Goal: Navigation & Orientation: Find specific page/section

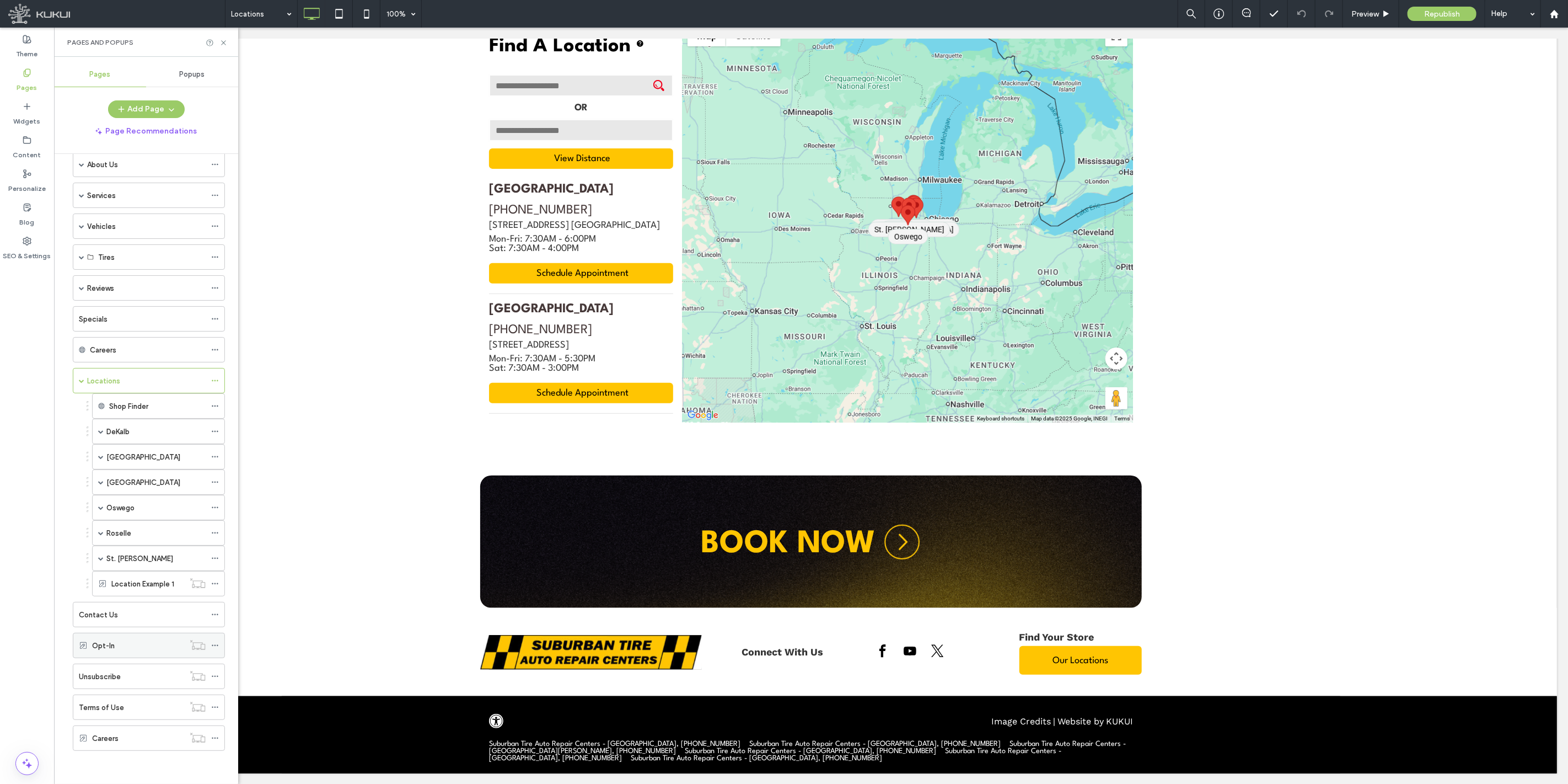
scroll to position [54, 0]
click at [29, 145] on label "Content" at bounding box center [27, 153] width 28 height 16
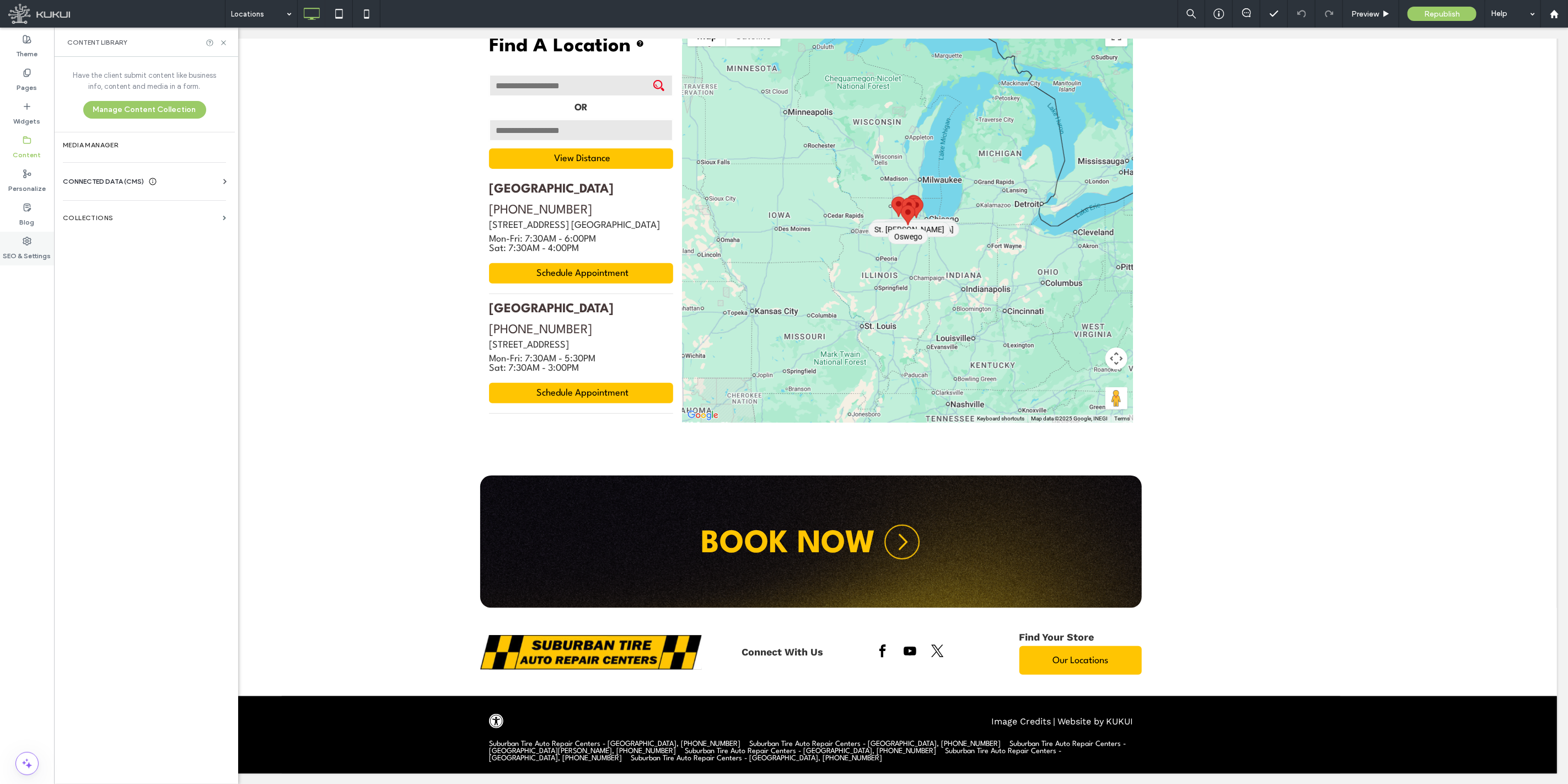
click at [29, 238] on use at bounding box center [27, 241] width 8 height 8
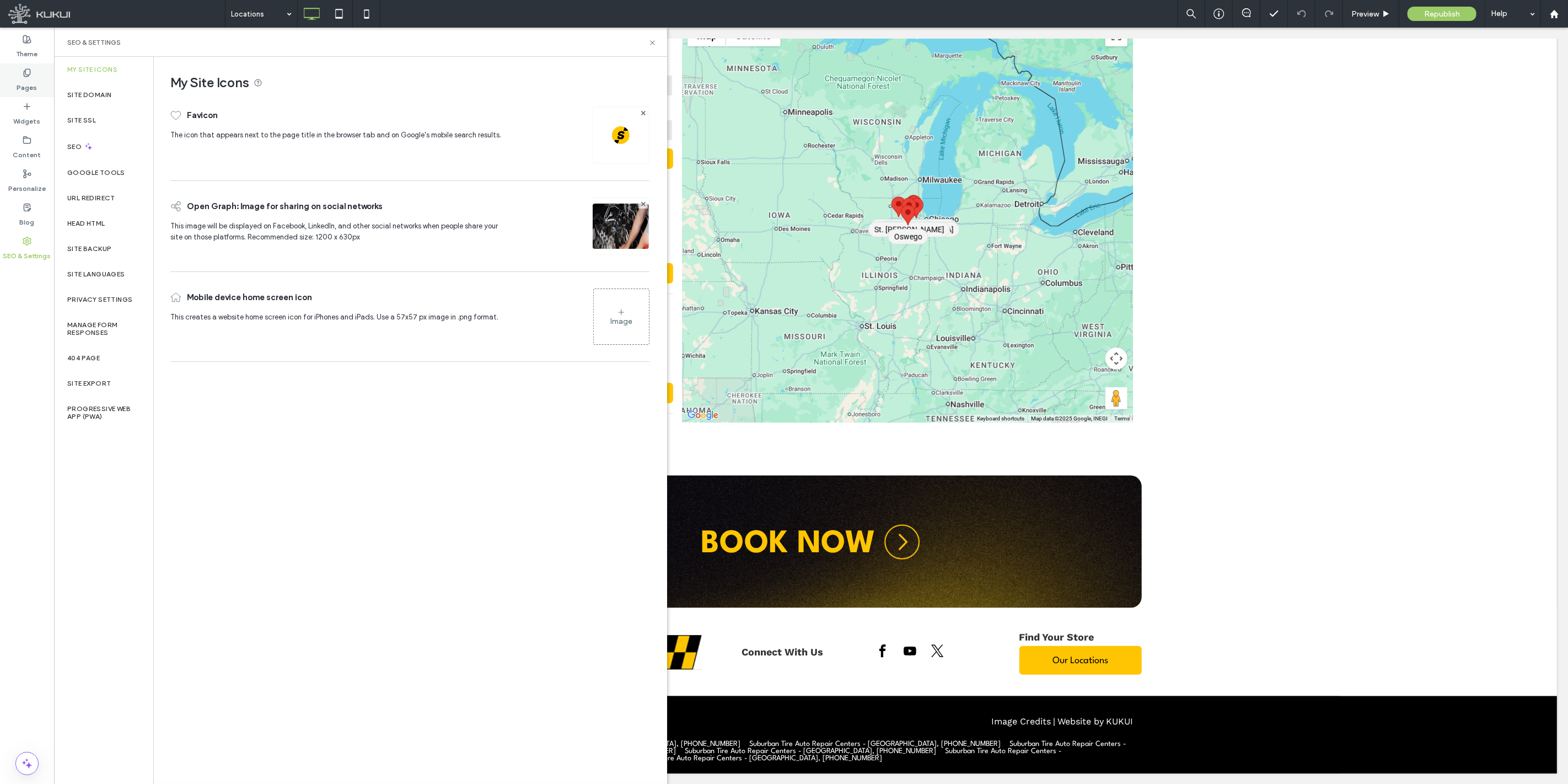
click at [32, 75] on div "Pages" at bounding box center [27, 80] width 54 height 33
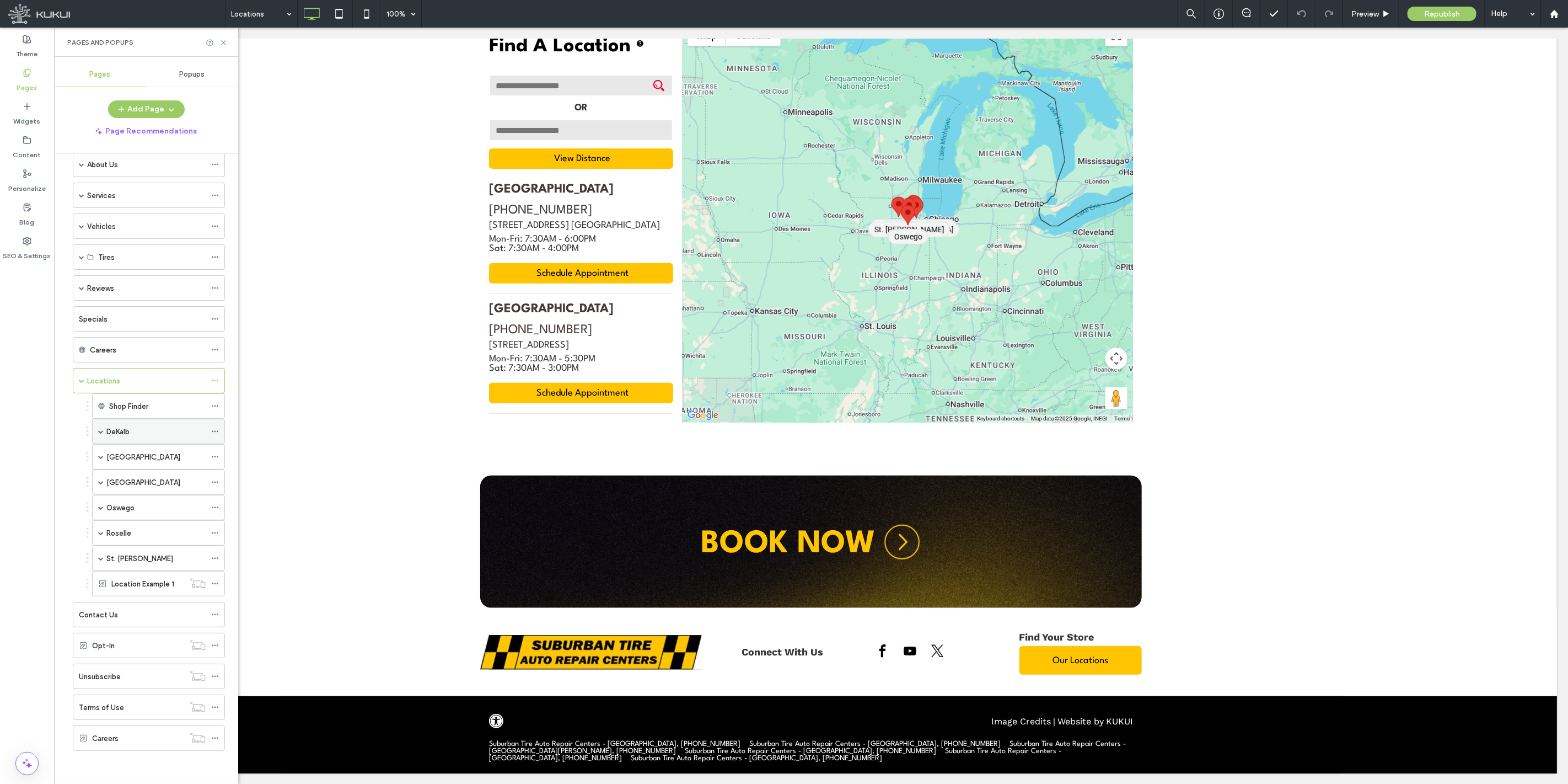
click at [215, 424] on span at bounding box center [215, 431] width 8 height 16
click at [22, 464] on div "Theme Pages Widgets Content Personalize Blog SEO & Settings" at bounding box center [27, 405] width 54 height 756
click at [139, 585] on label "Location Example 1" at bounding box center [143, 584] width 63 height 19
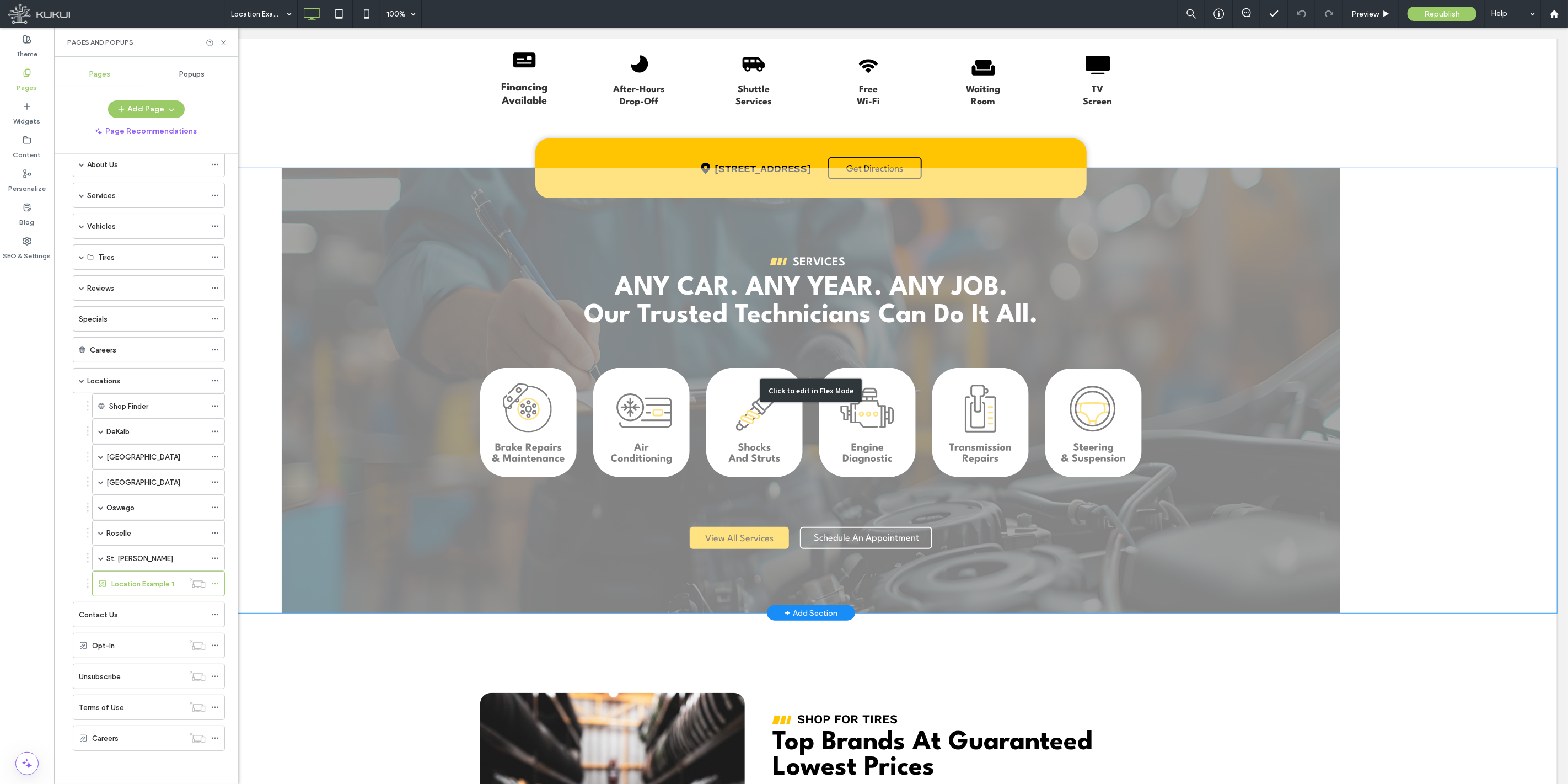
scroll to position [510, 0]
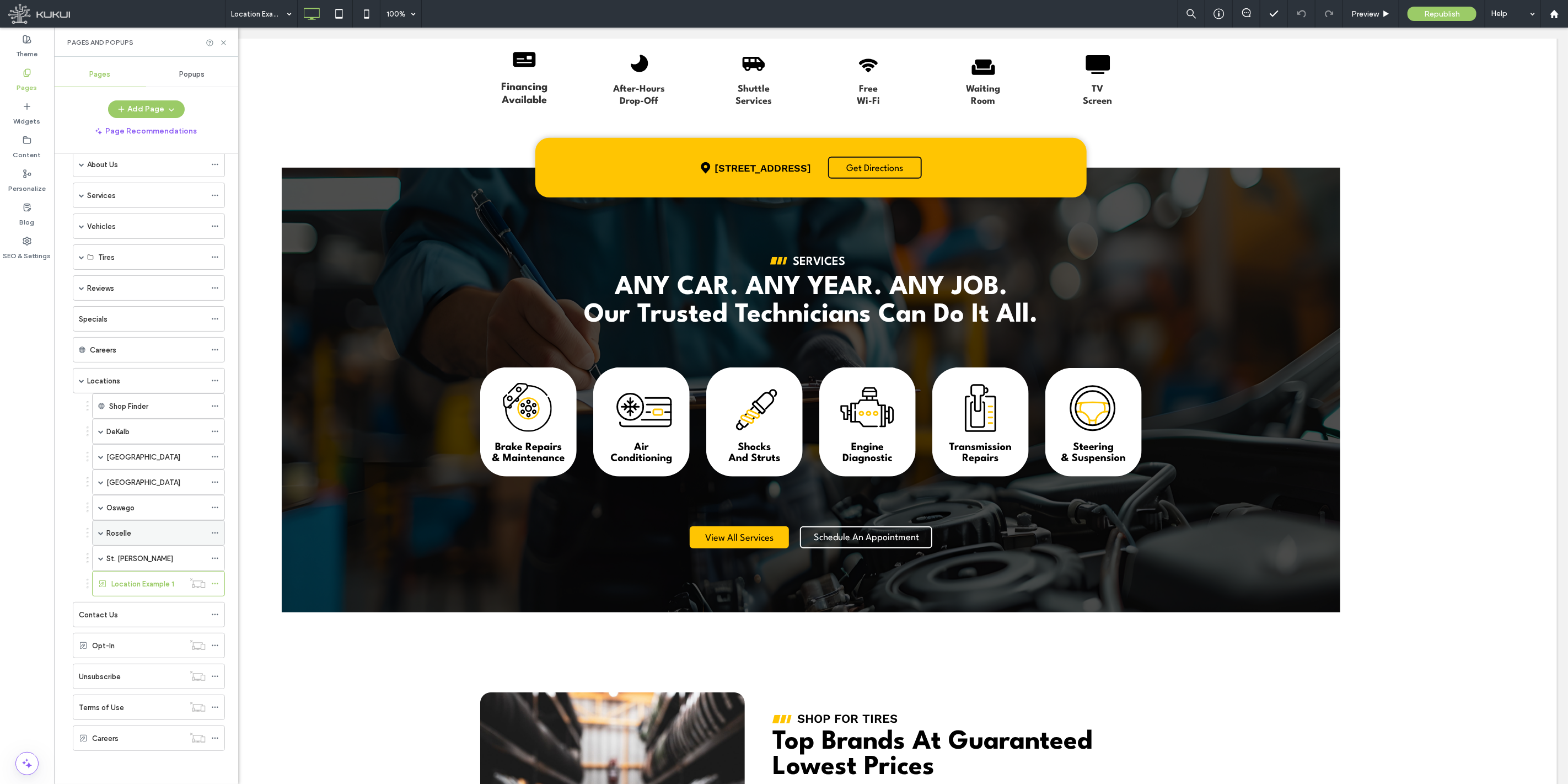
click at [141, 533] on div "Roselle" at bounding box center [156, 533] width 100 height 12
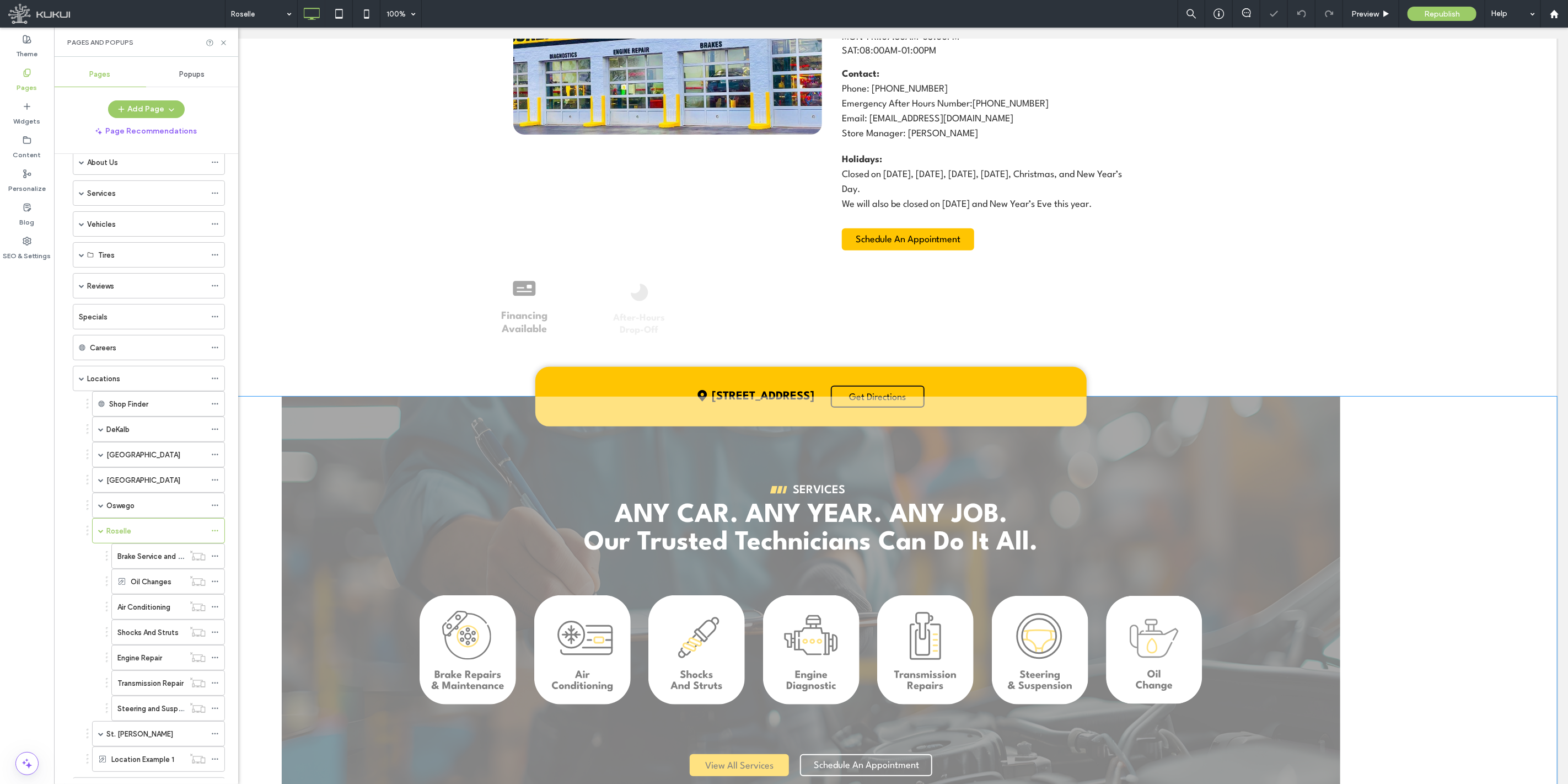
scroll to position [367, 0]
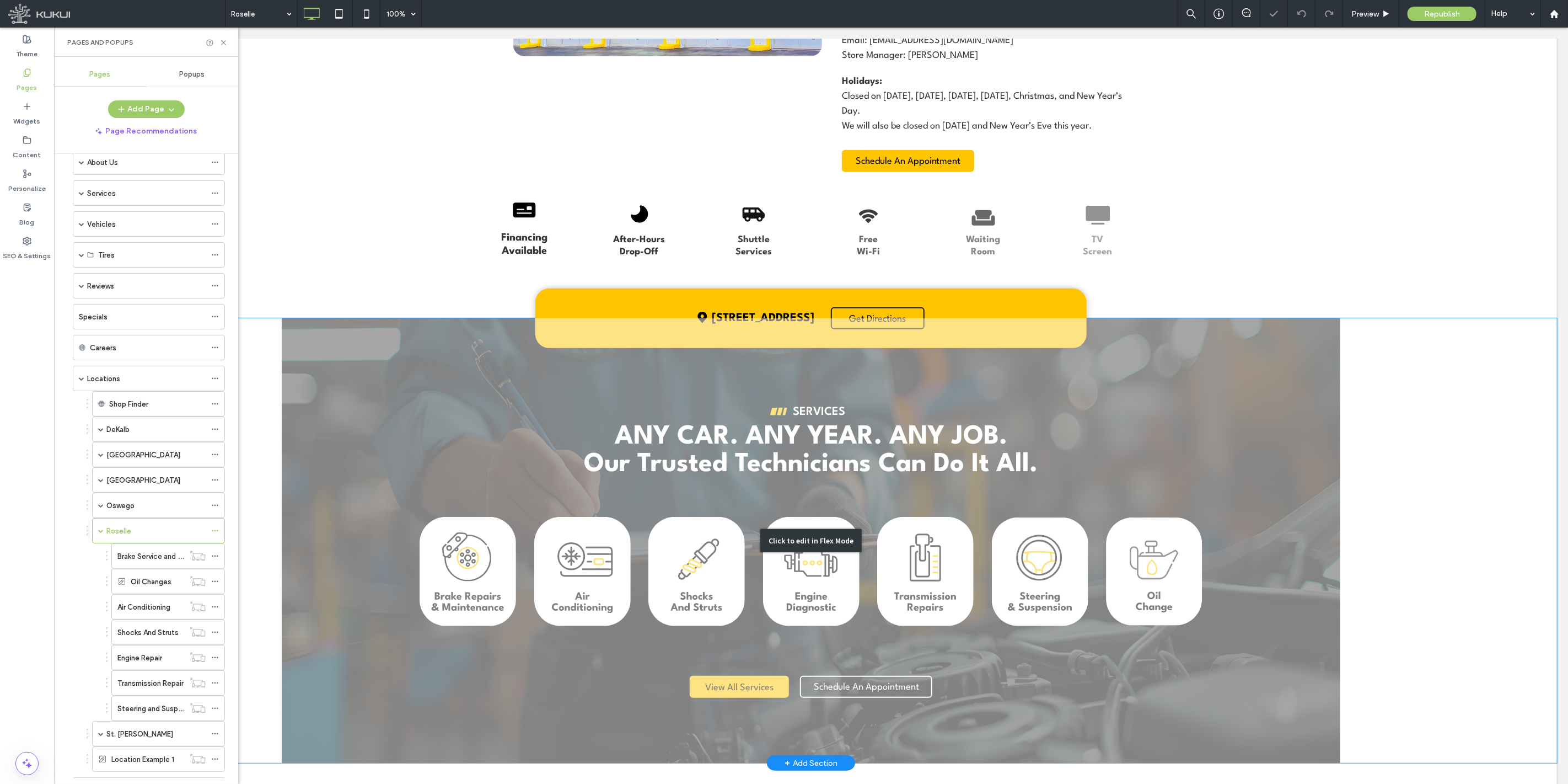
click at [1149, 546] on div "Click to edit in Flex Mode" at bounding box center [811, 540] width 1492 height 445
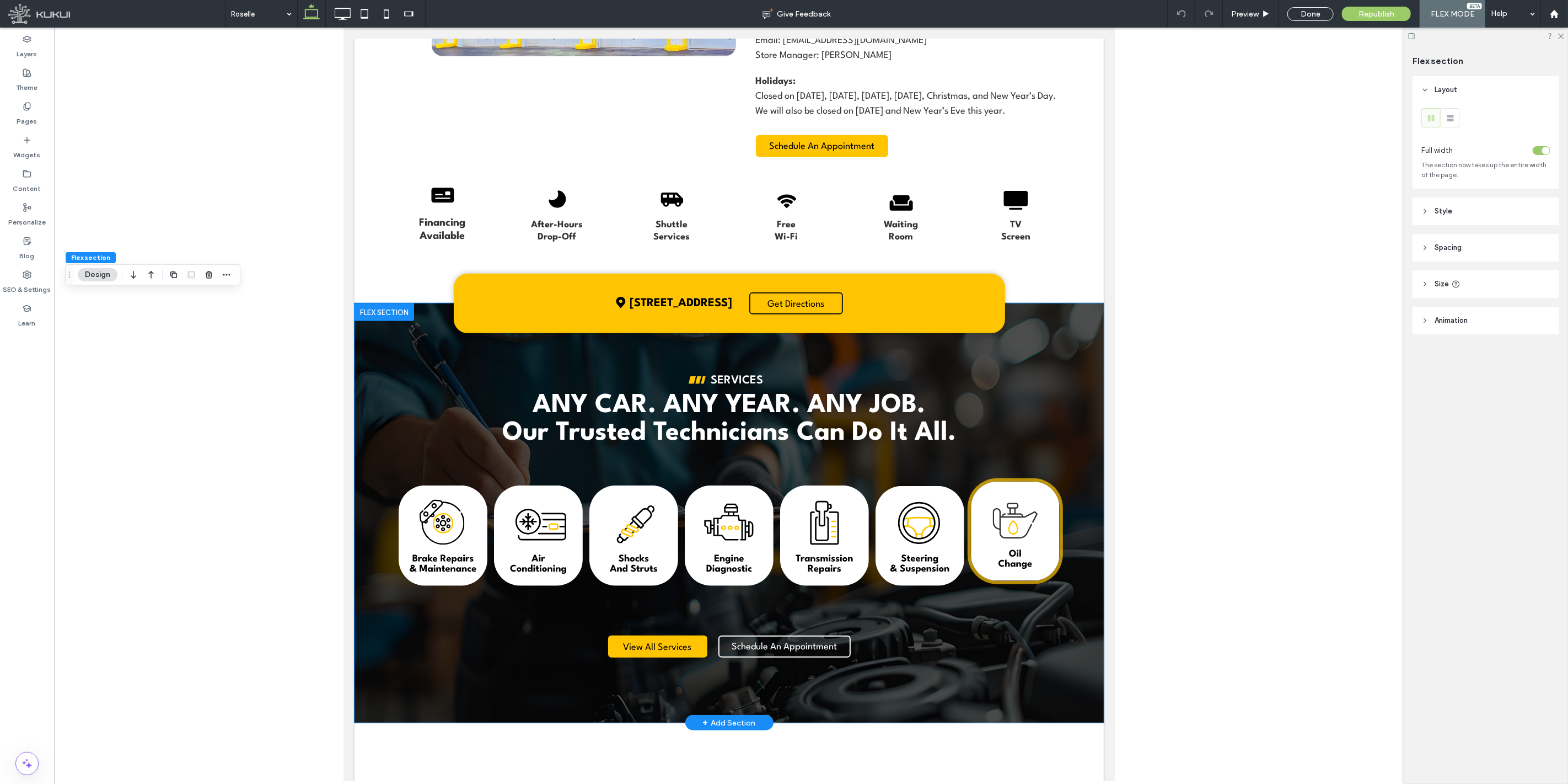
click at [1036, 537] on img at bounding box center [1015, 531] width 89 height 100
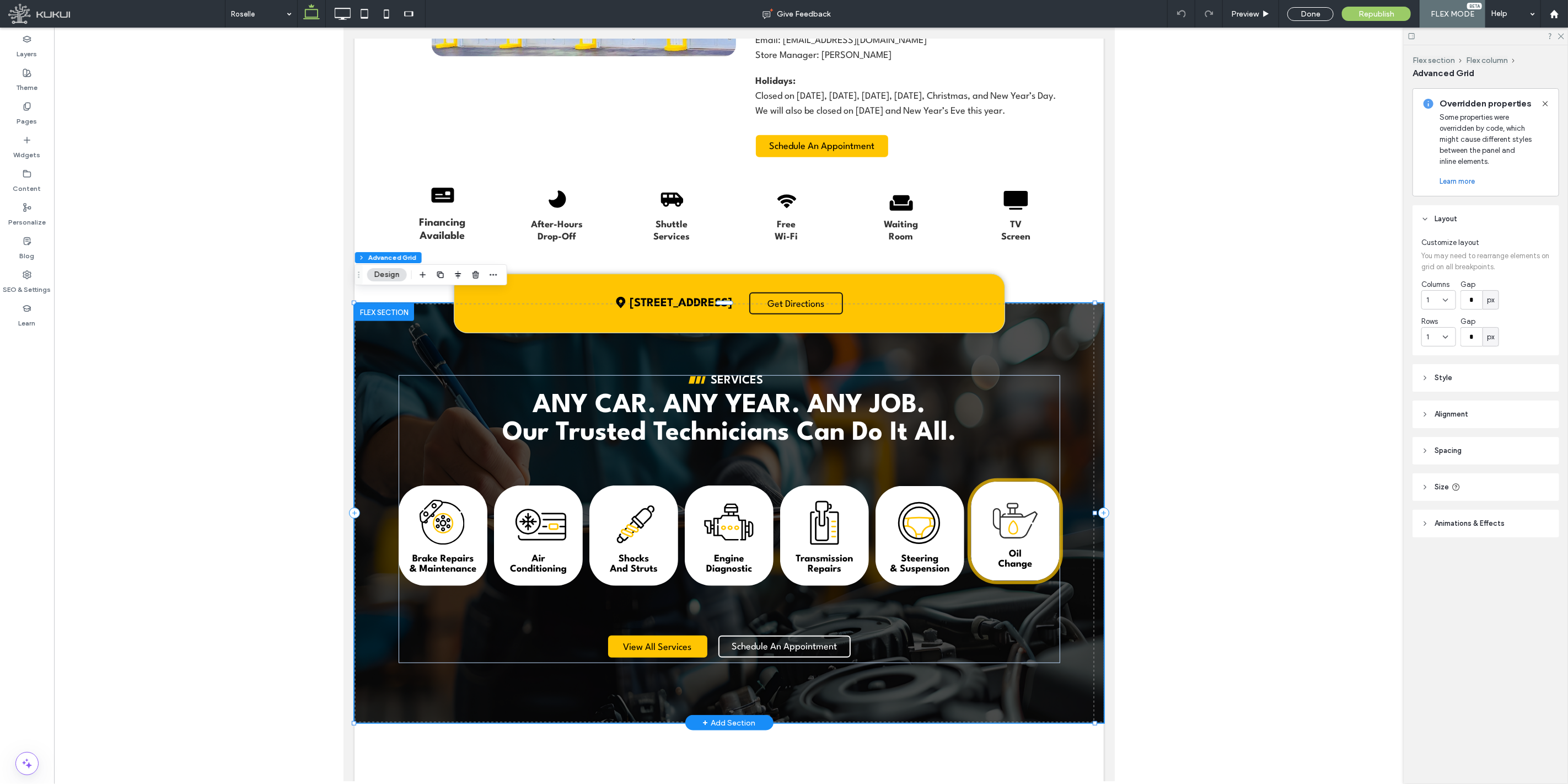
click at [1023, 525] on img at bounding box center [1015, 531] width 89 height 100
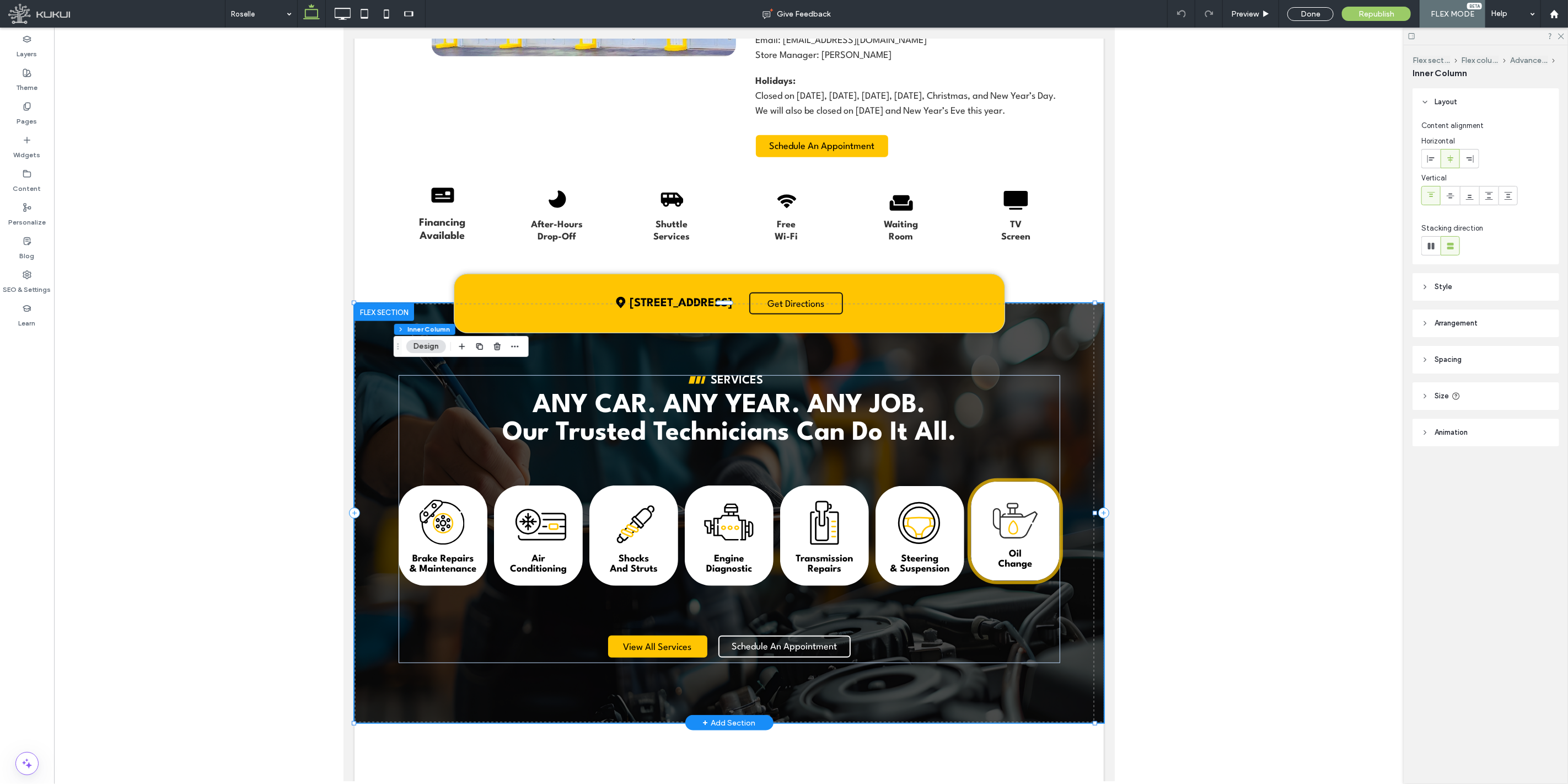
type input "**"
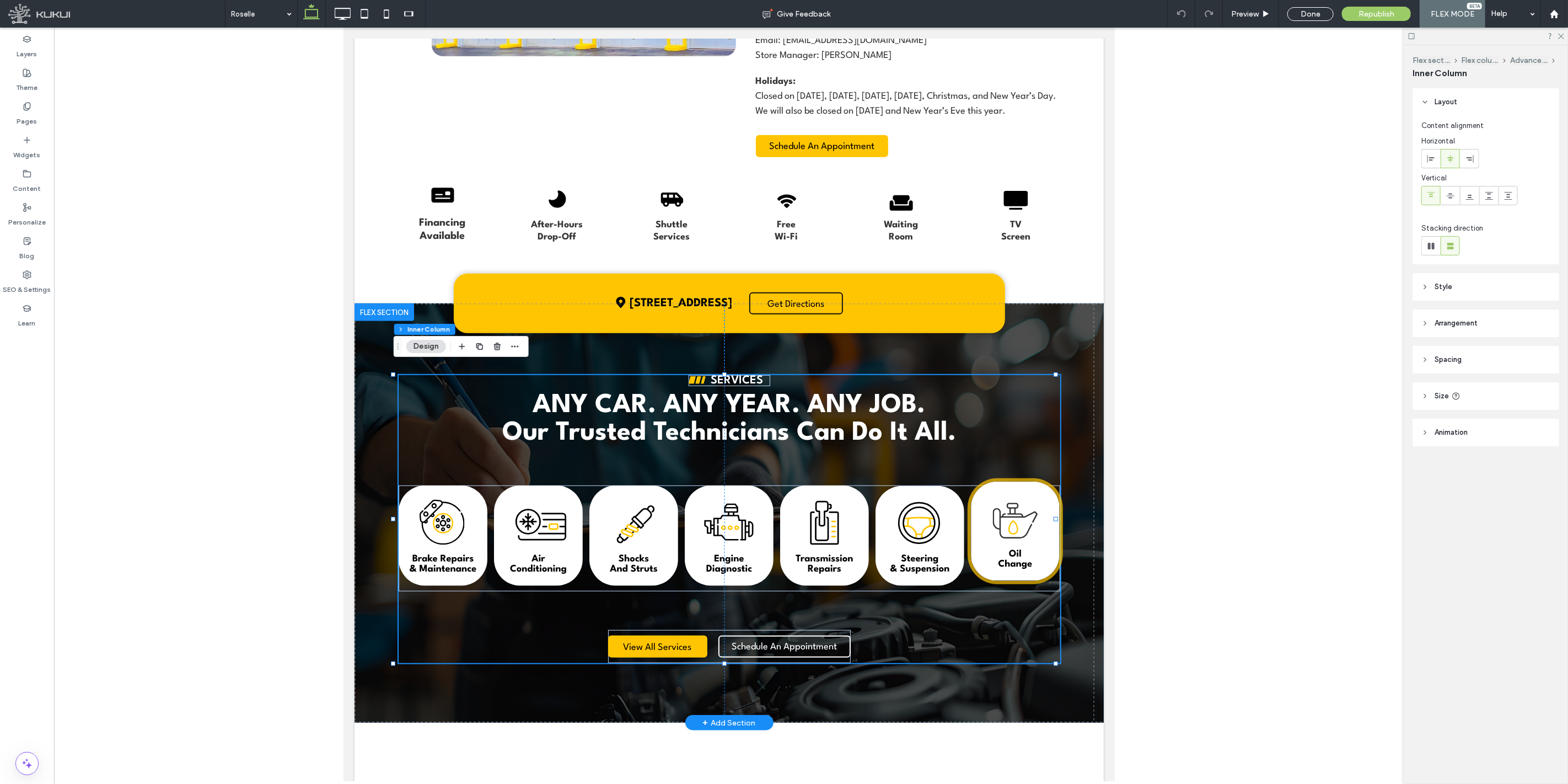
click at [1023, 525] on img at bounding box center [1015, 531] width 89 height 100
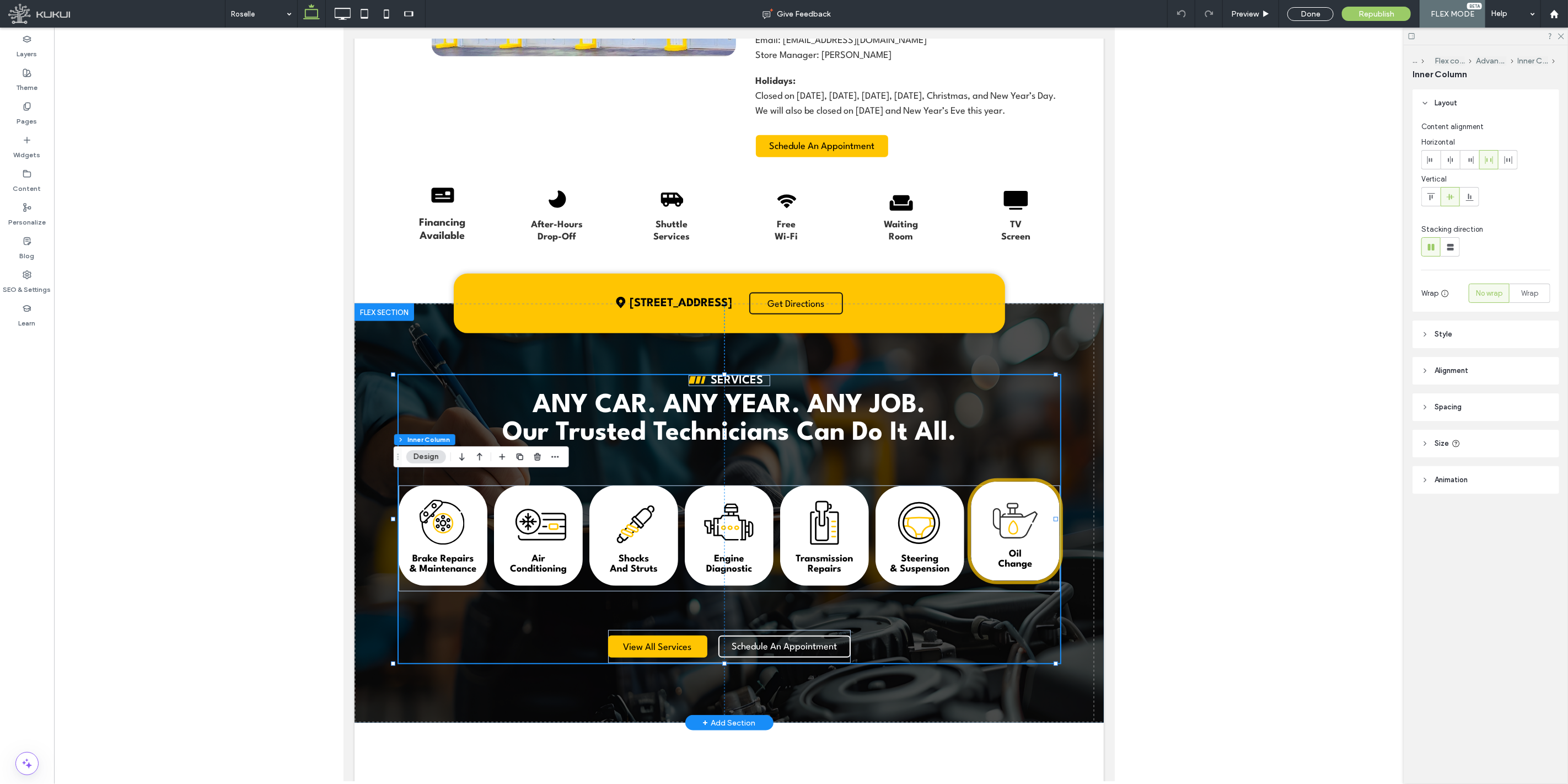
click at [1023, 525] on img at bounding box center [1015, 531] width 89 height 100
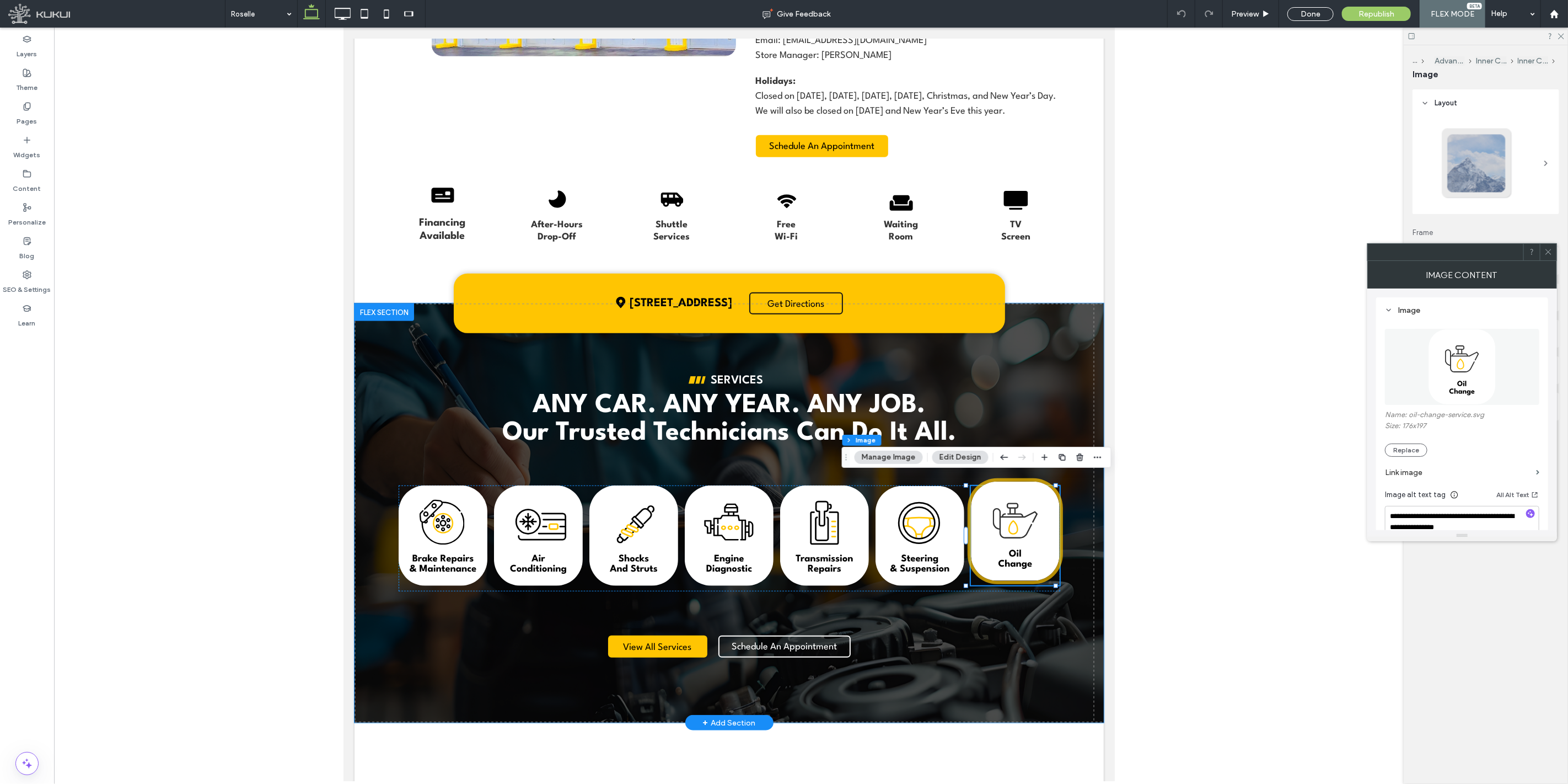
type input "**"
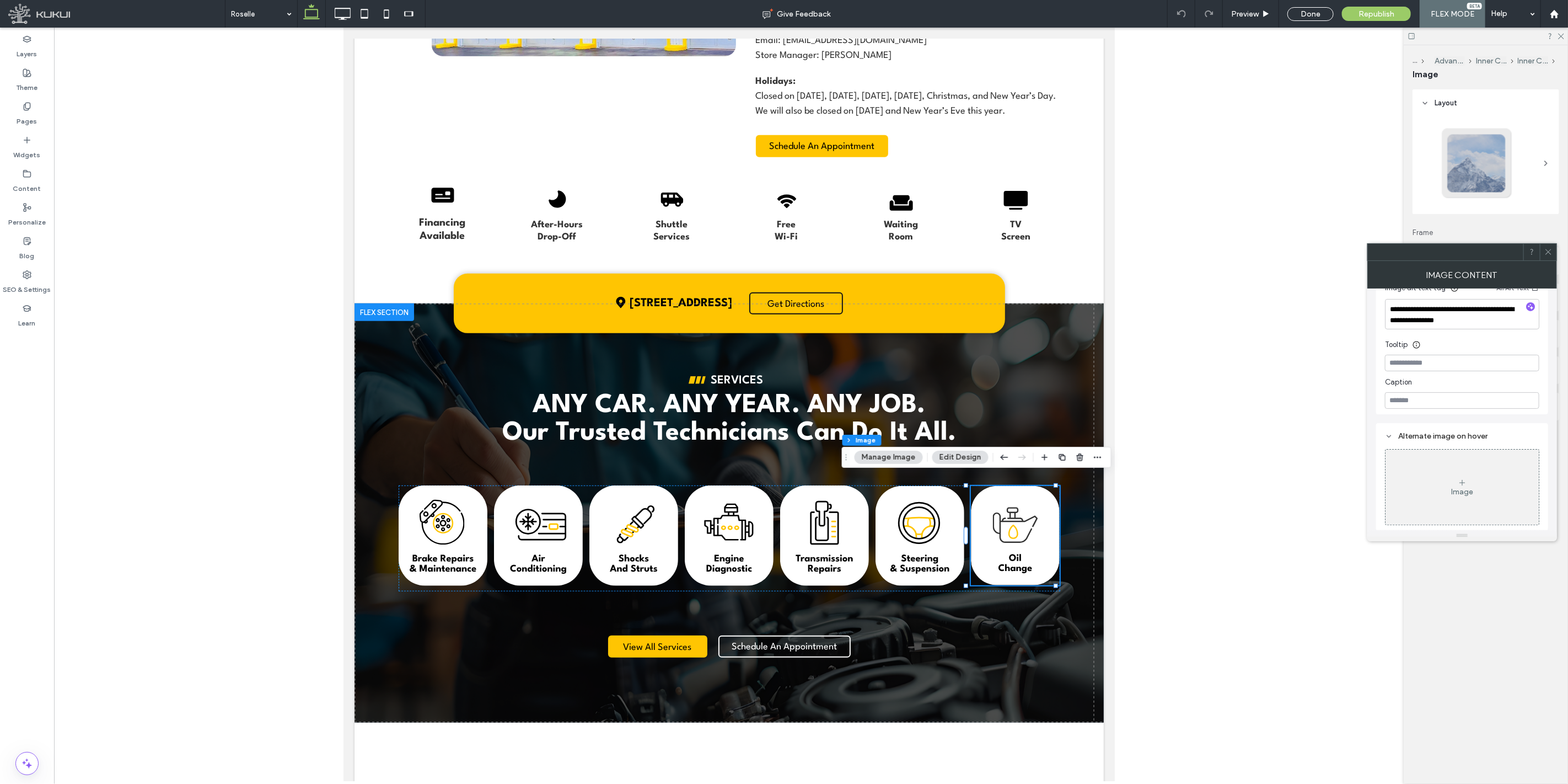
scroll to position [208, 0]
click at [1550, 255] on icon at bounding box center [1548, 252] width 9 height 9
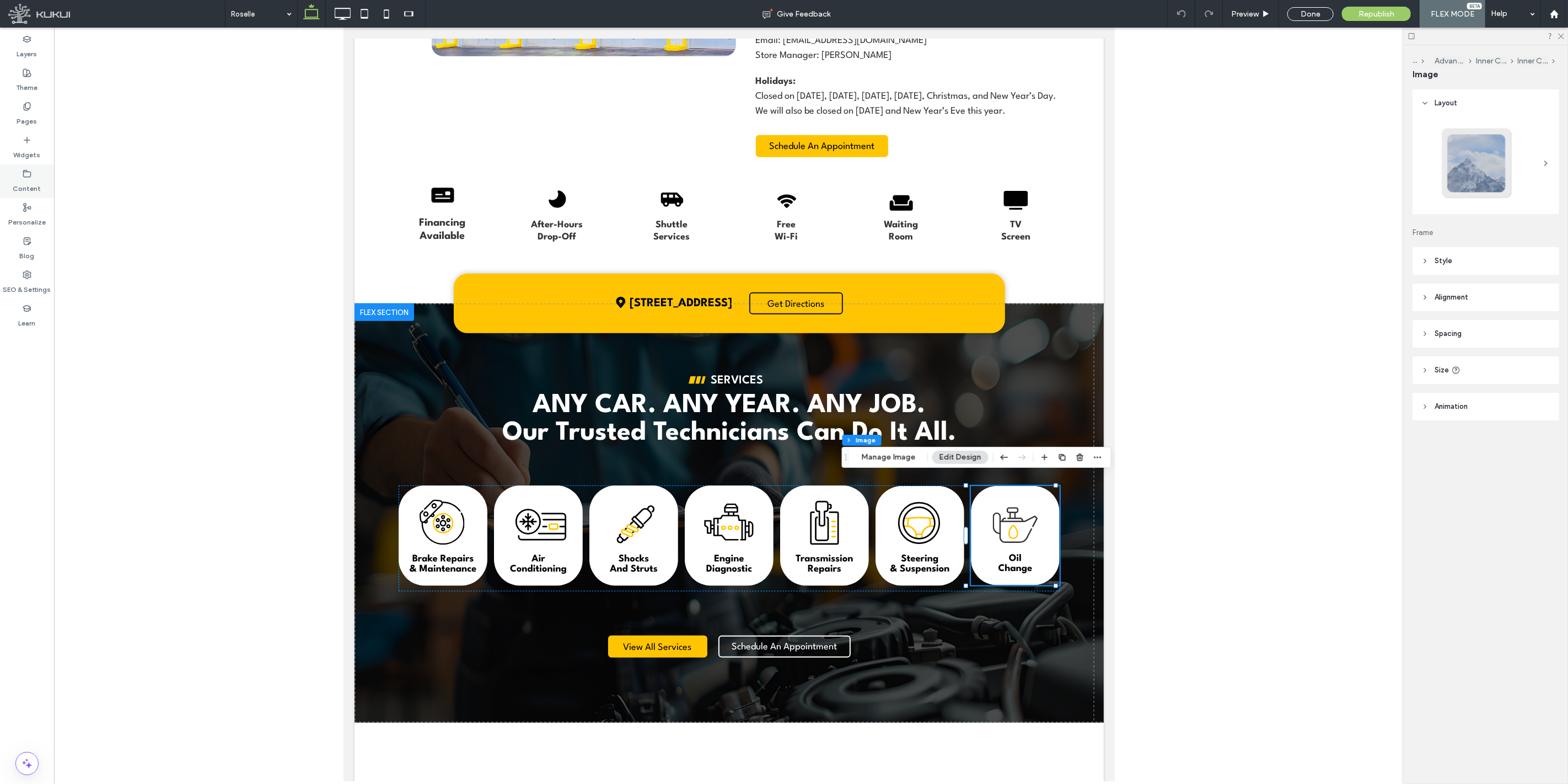
click at [14, 183] on div "Content" at bounding box center [27, 181] width 54 height 33
click at [227, 214] on section "Collections" at bounding box center [145, 217] width 181 height 26
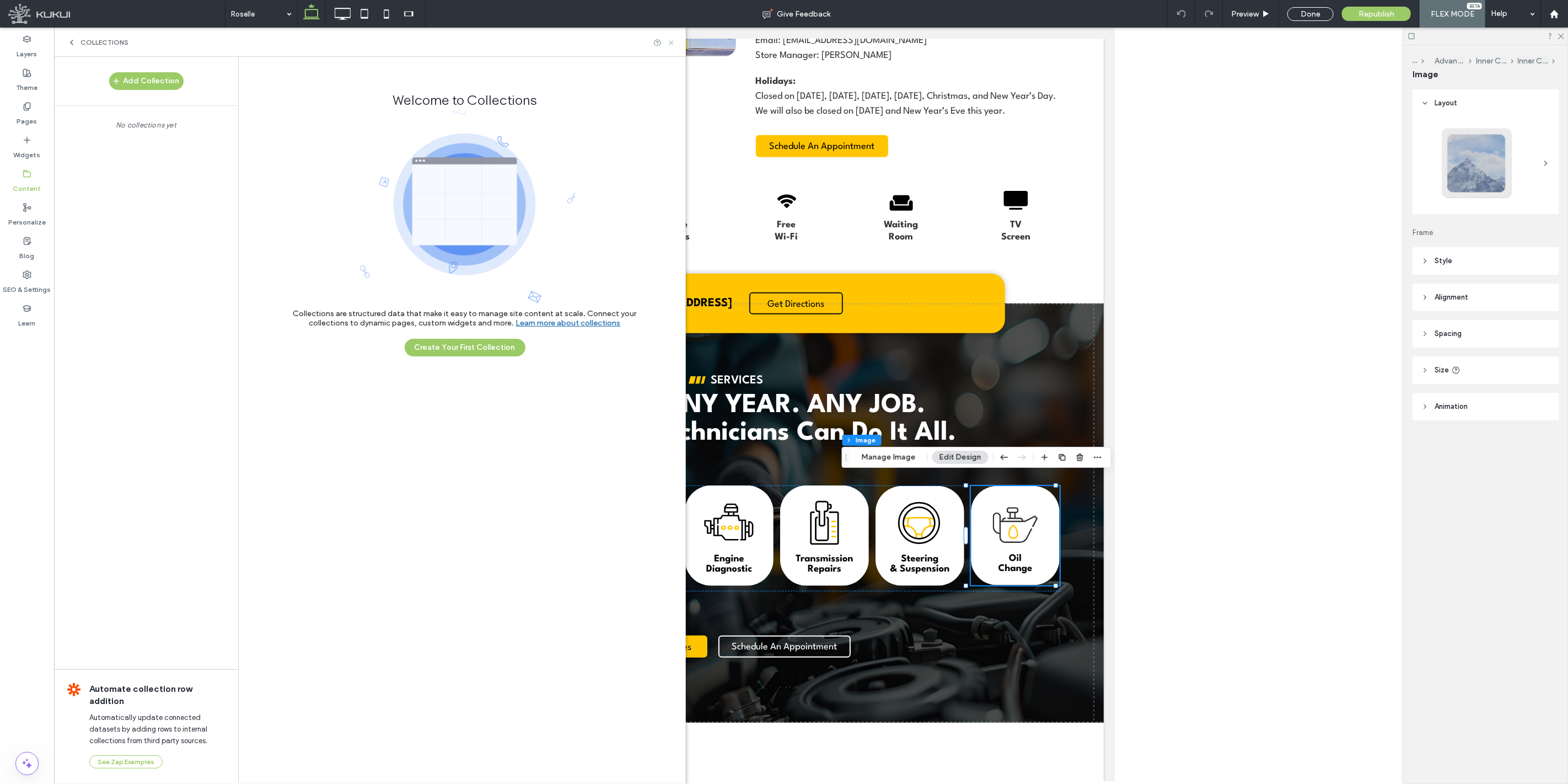
click at [674, 41] on icon at bounding box center [671, 43] width 9 height 9
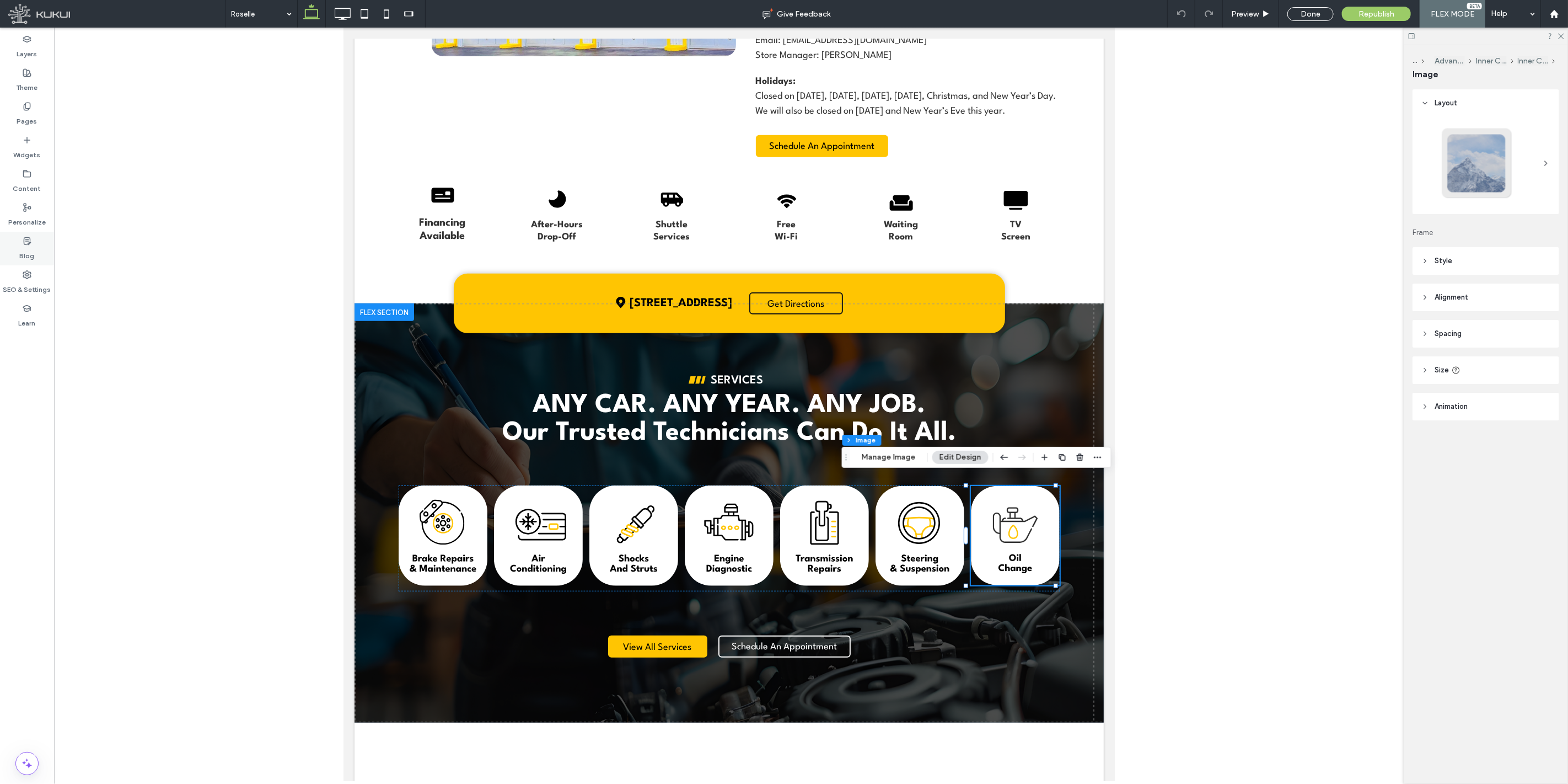
click at [39, 252] on div "Blog" at bounding box center [27, 248] width 54 height 33
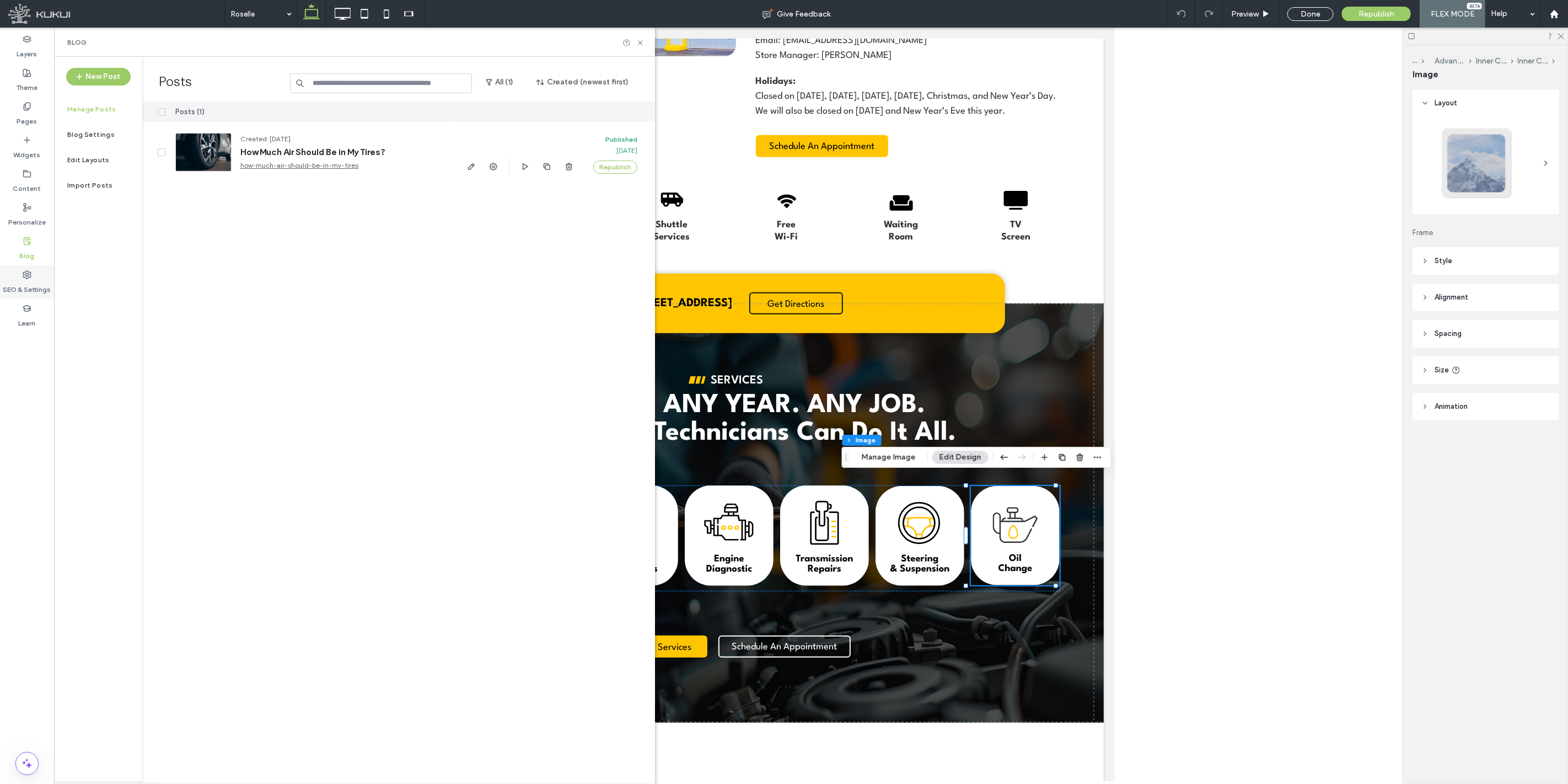
click at [31, 285] on label "SEO & Settings" at bounding box center [27, 287] width 48 height 16
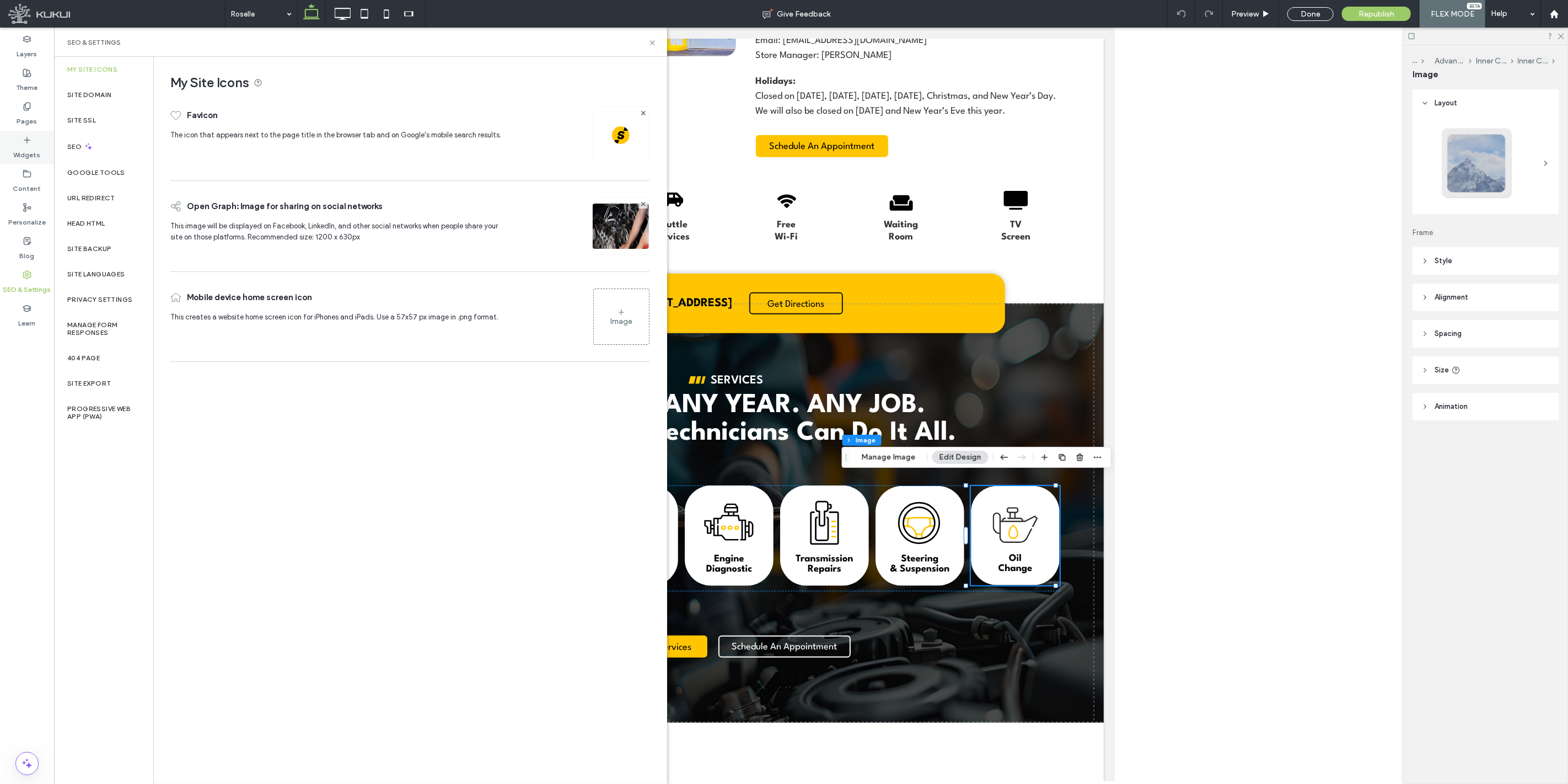
click at [29, 147] on label "Widgets" at bounding box center [27, 153] width 27 height 16
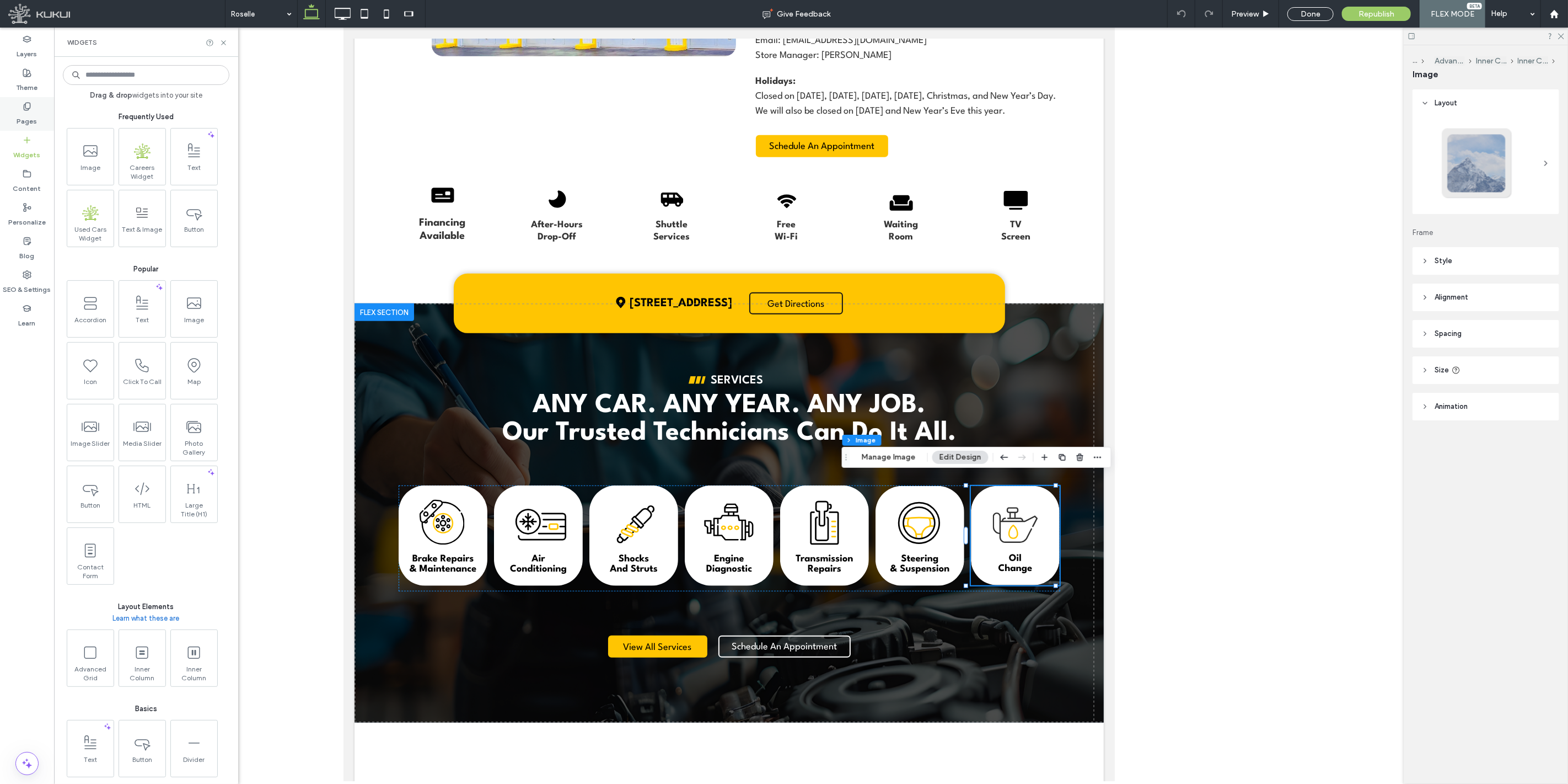
click at [29, 119] on label "Pages" at bounding box center [27, 119] width 20 height 16
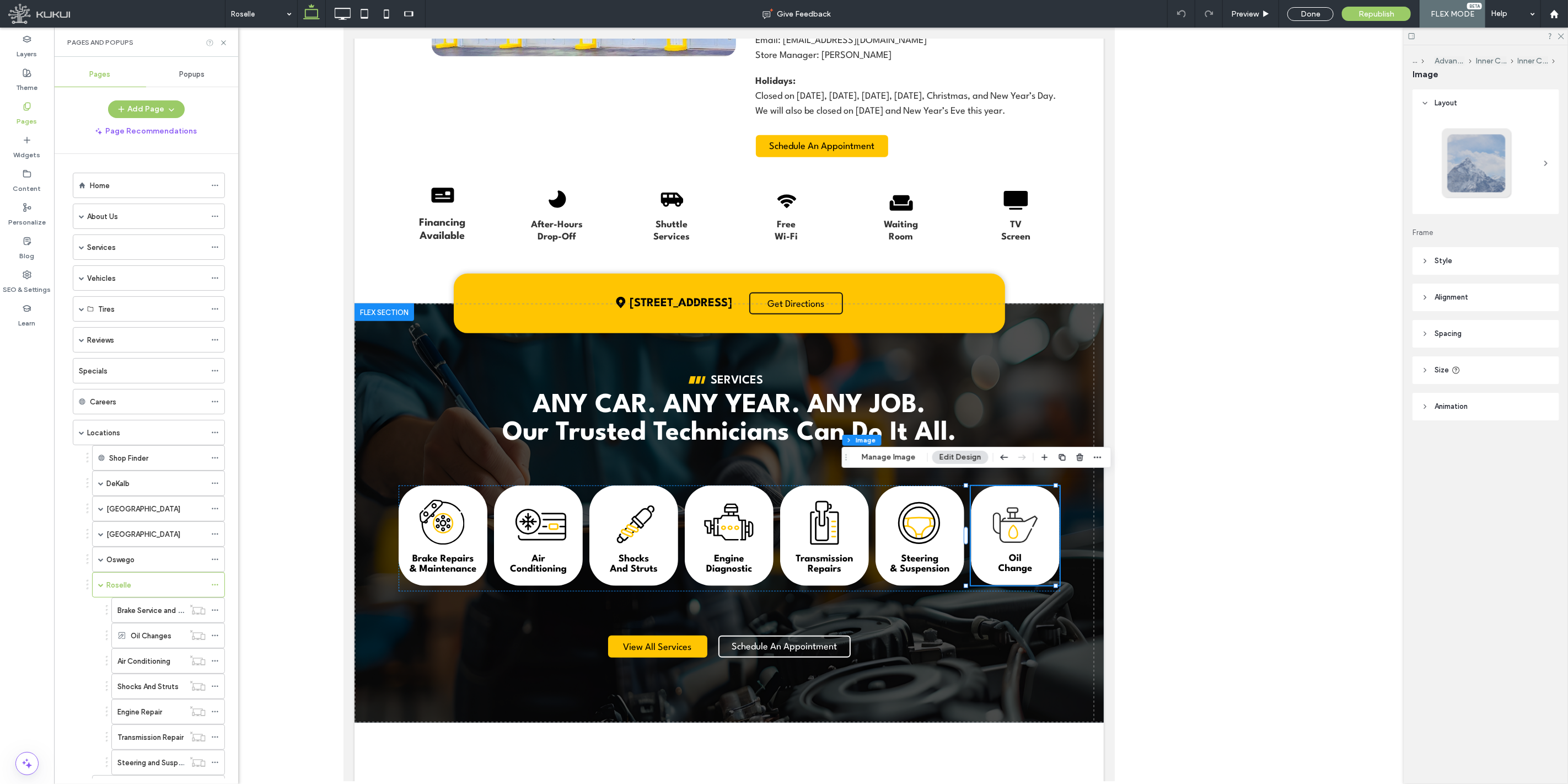
click at [208, 43] on icon at bounding box center [210, 43] width 9 height 9
drag, startPoint x: 115, startPoint y: 227, endPoint x: 107, endPoint y: 229, distance: 8.2
click at [116, 227] on div "Services" at bounding box center [146, 218] width 119 height 24
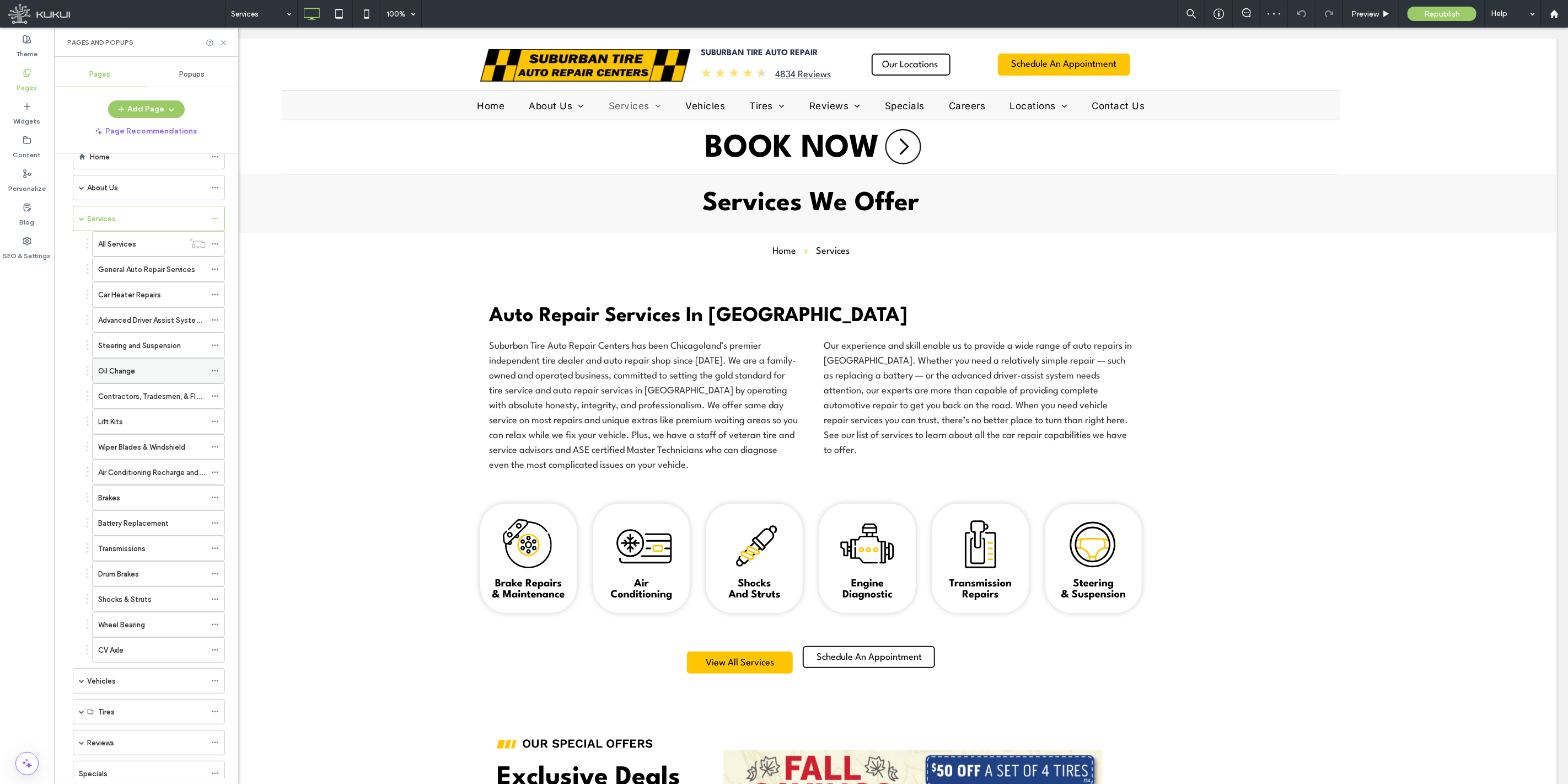
click at [147, 369] on div "Oil Change" at bounding box center [152, 371] width 107 height 12
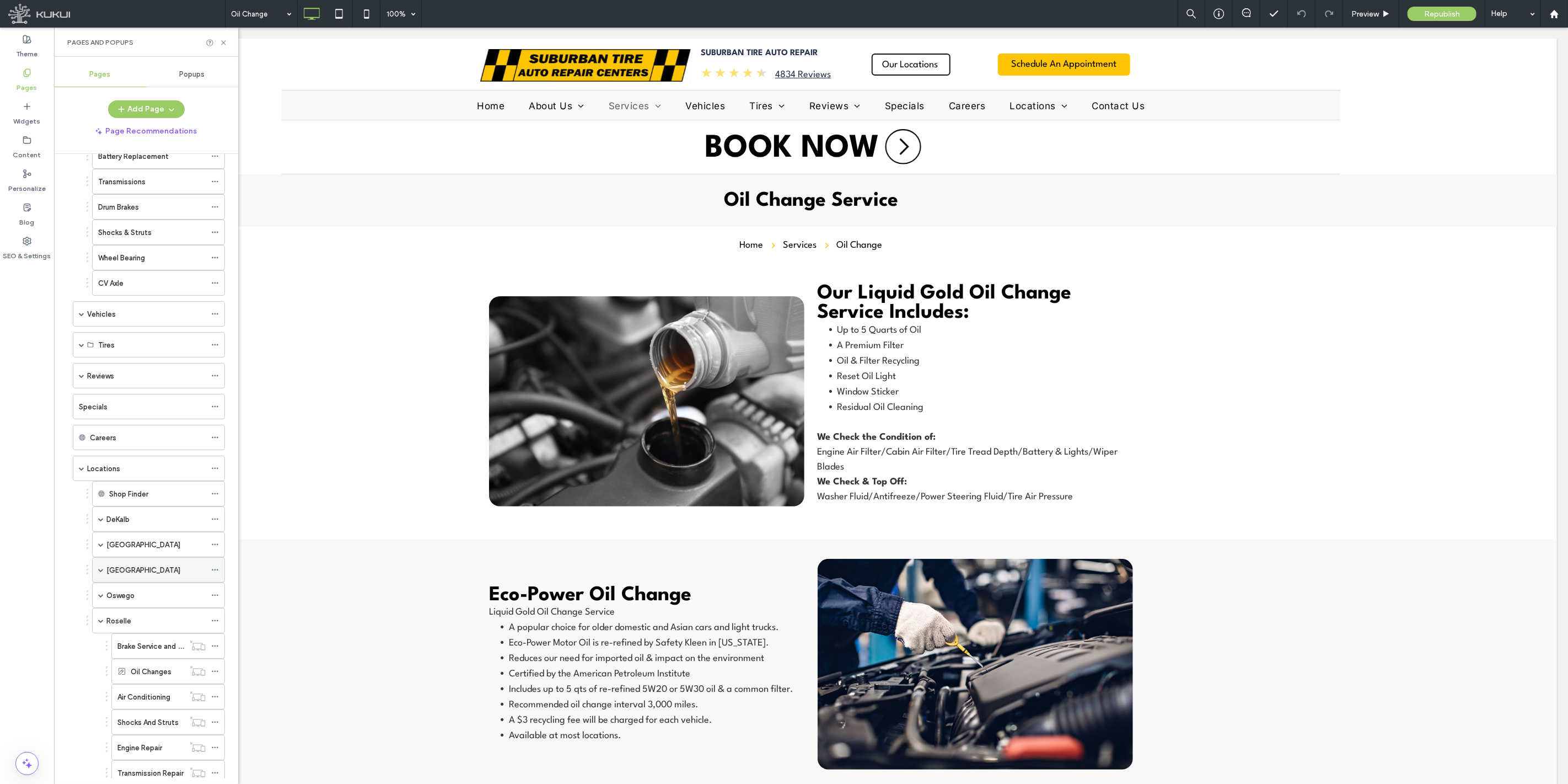
scroll to position [396, 0]
click at [102, 519] on span at bounding box center [101, 519] width 5 height 5
click at [158, 575] on label "Oil Changes" at bounding box center [151, 569] width 41 height 19
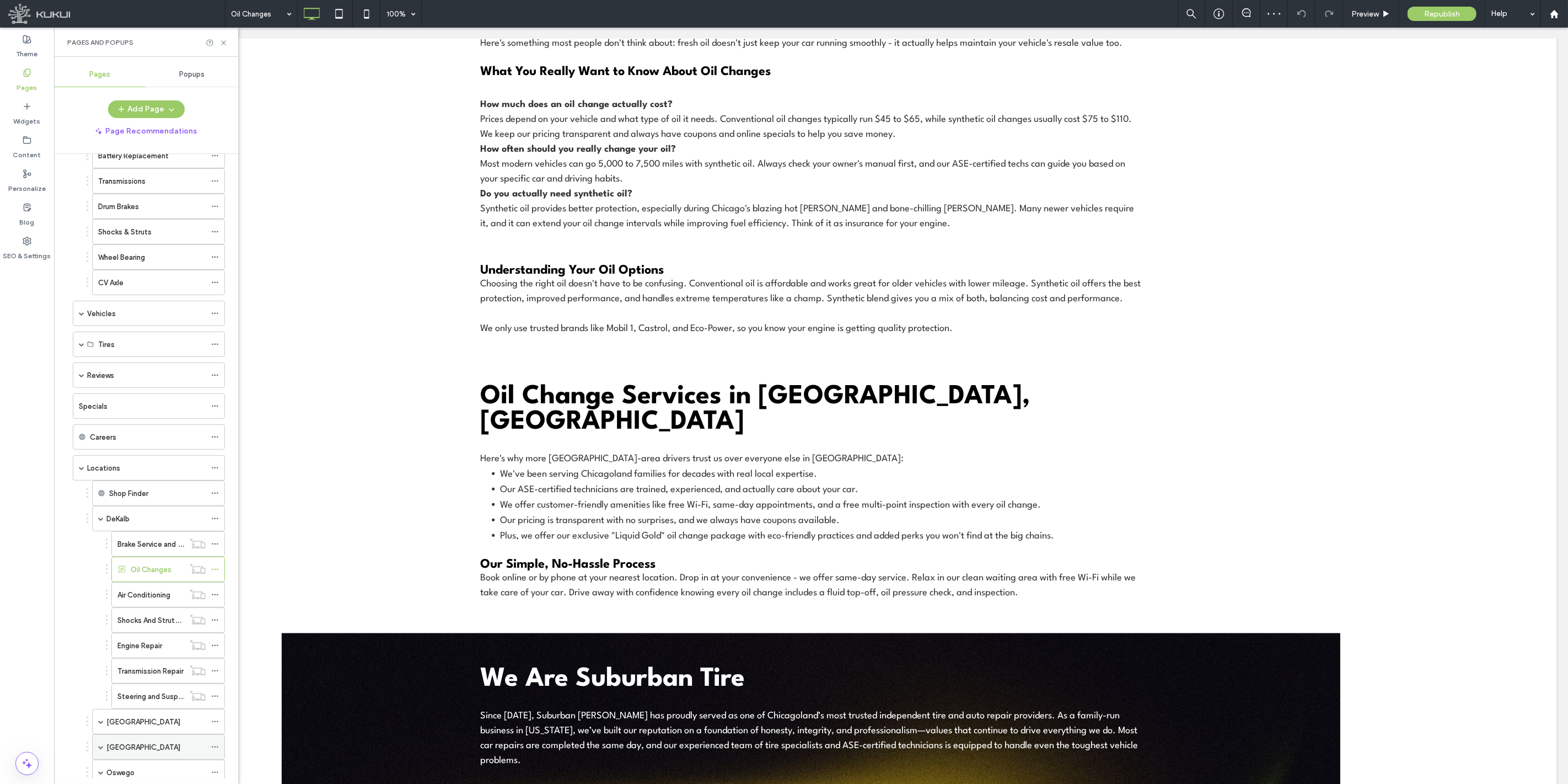
scroll to position [519, 0]
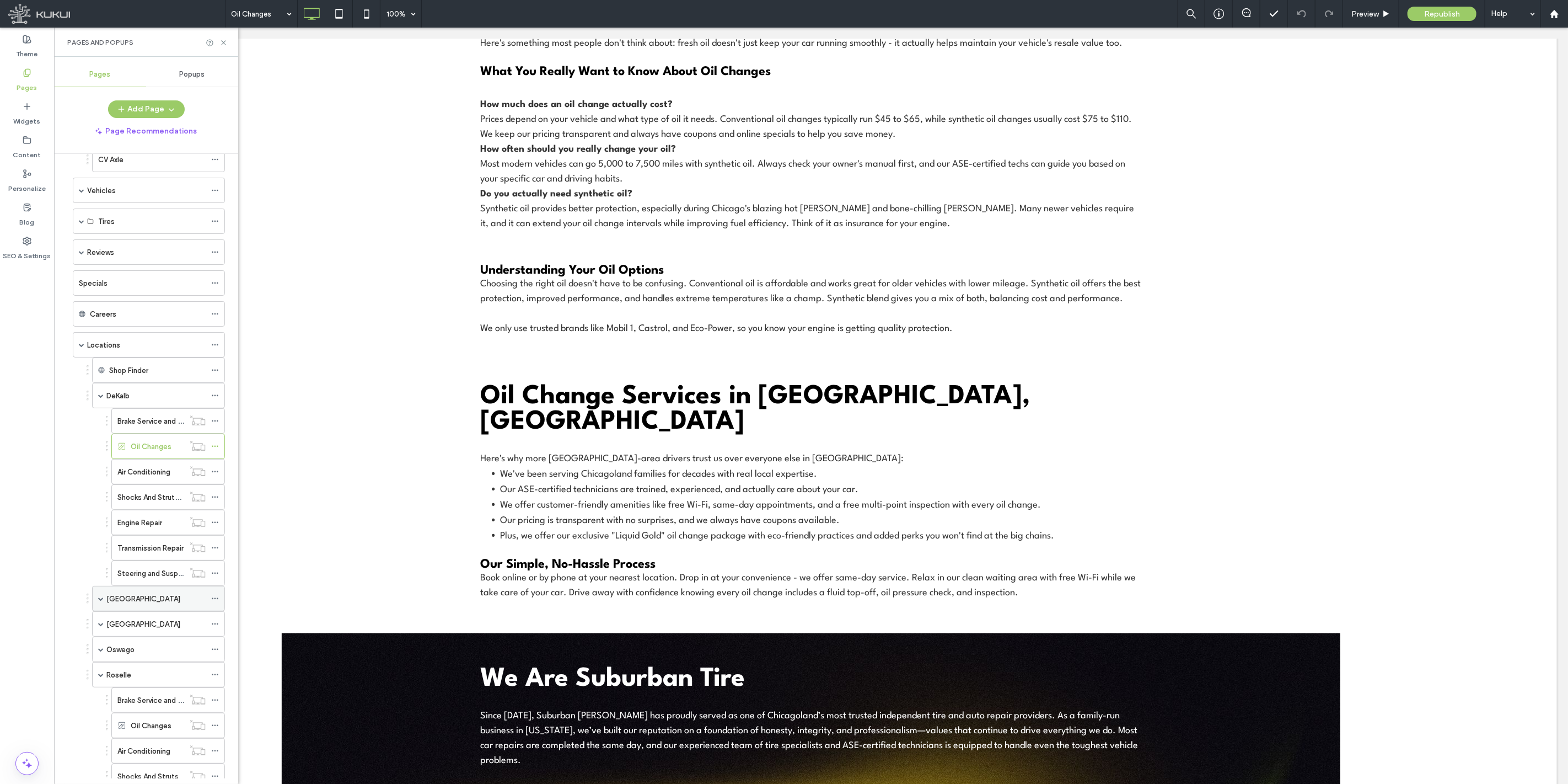
click at [100, 601] on span at bounding box center [101, 599] width 5 height 5
click at [145, 656] on label "Oil Changes" at bounding box center [151, 649] width 41 height 19
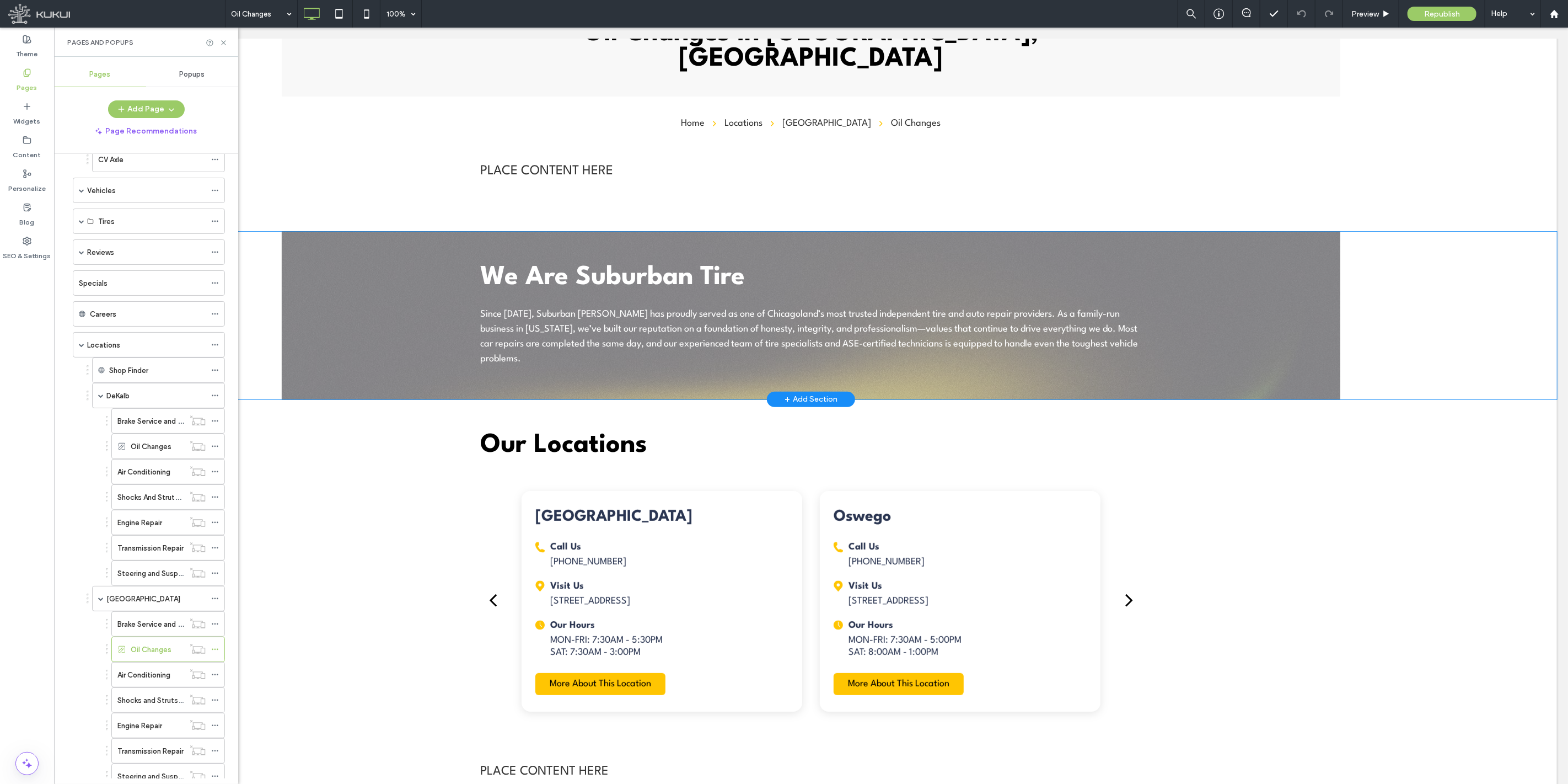
scroll to position [61, 0]
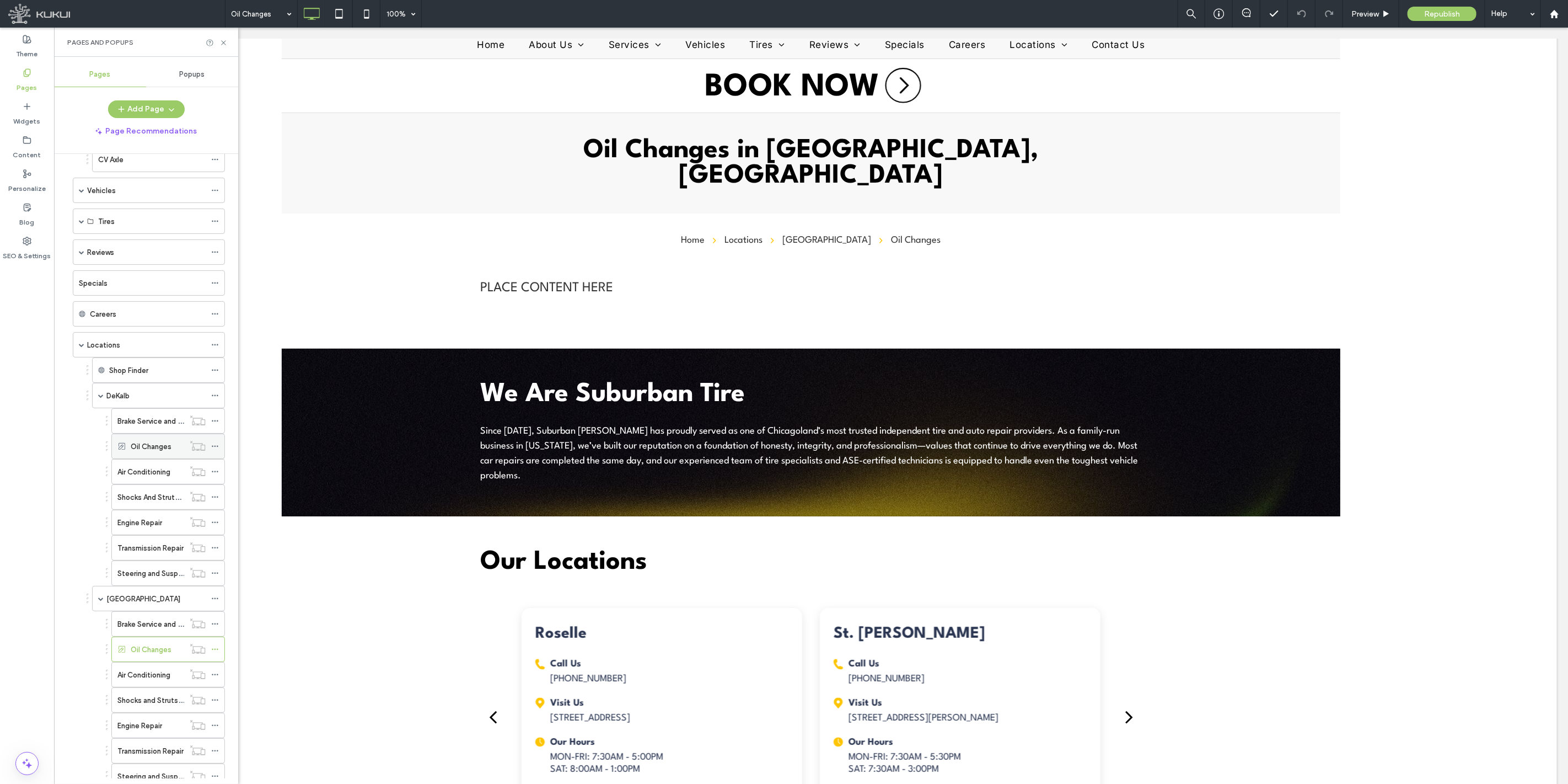
click at [157, 450] on label "Oil Changes" at bounding box center [151, 446] width 41 height 19
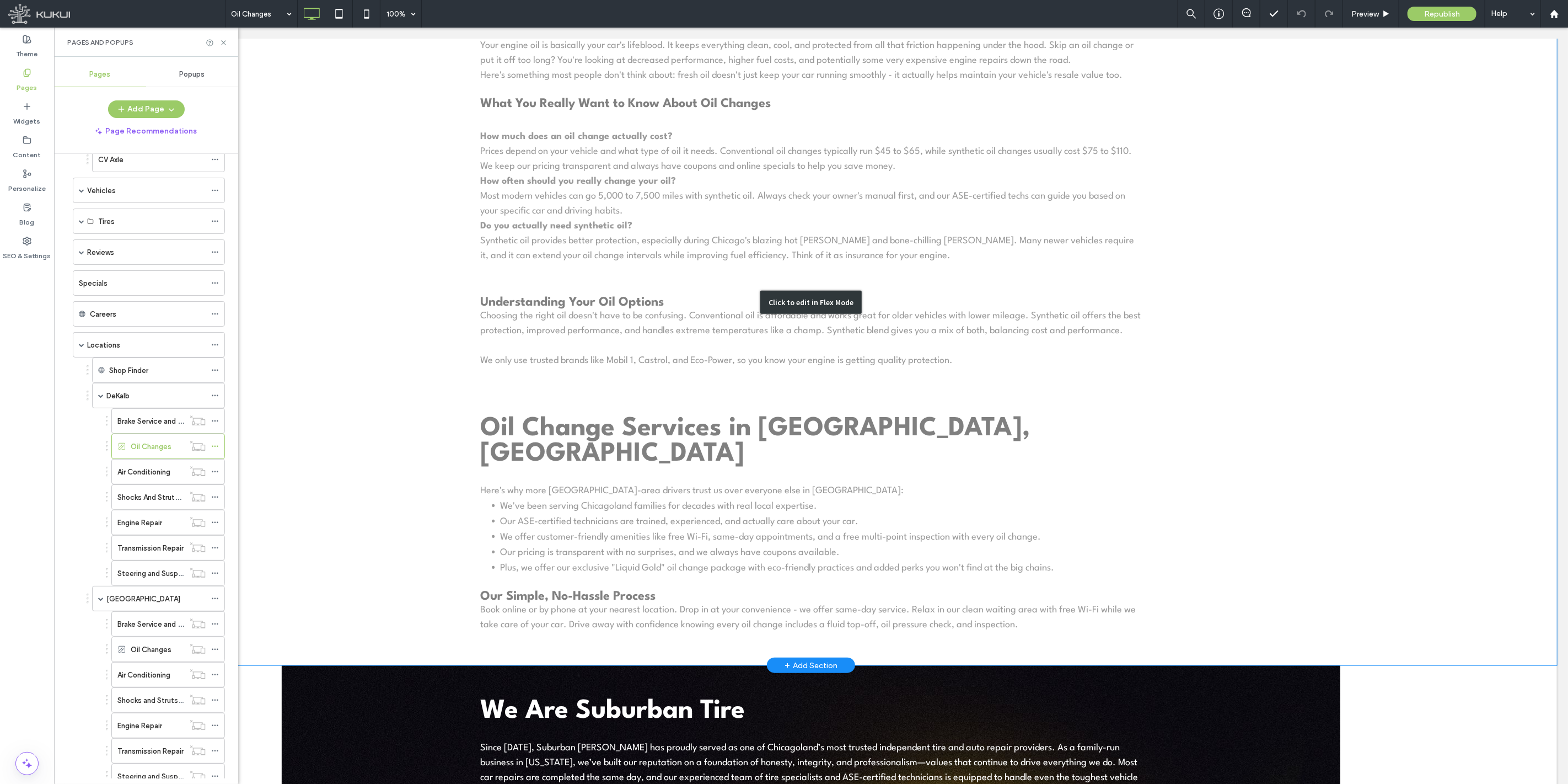
scroll to position [367, 0]
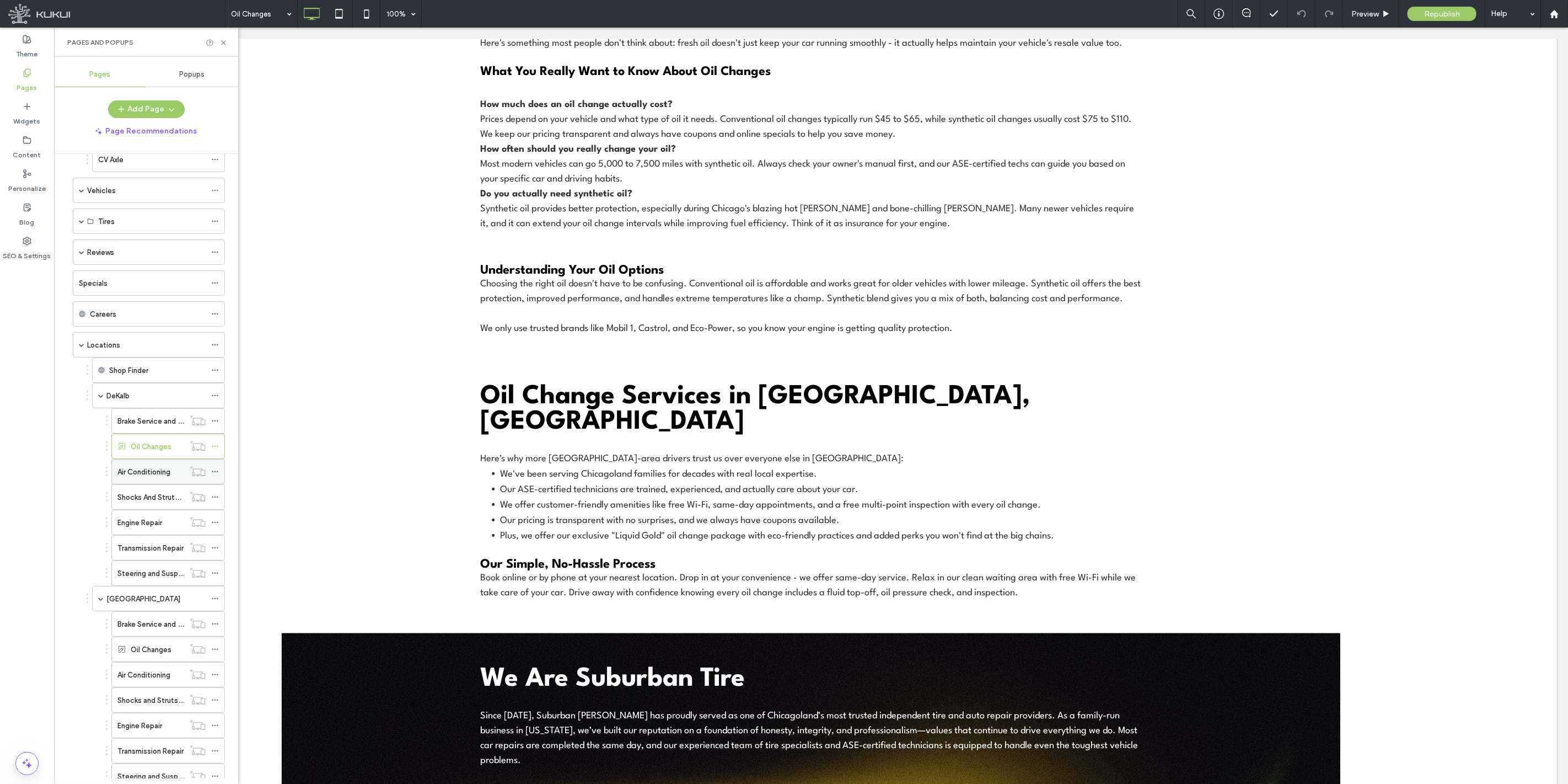
click at [141, 481] on label "Air Conditioning" at bounding box center [143, 472] width 53 height 19
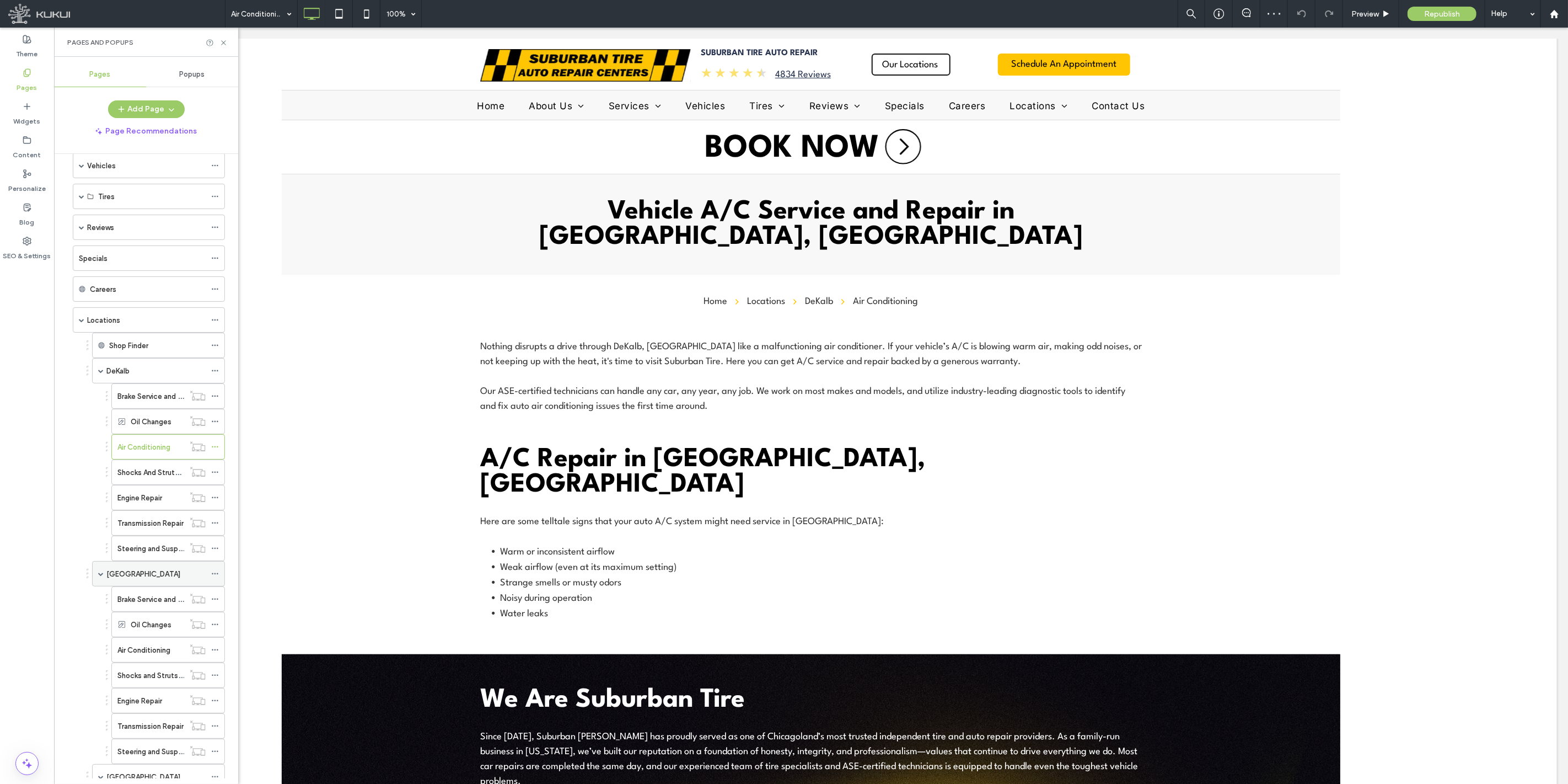
scroll to position [600, 0]
click at [149, 600] on label "Air Conditioning" at bounding box center [143, 593] width 53 height 19
click at [150, 572] on label "Oil Changes" at bounding box center [151, 568] width 41 height 19
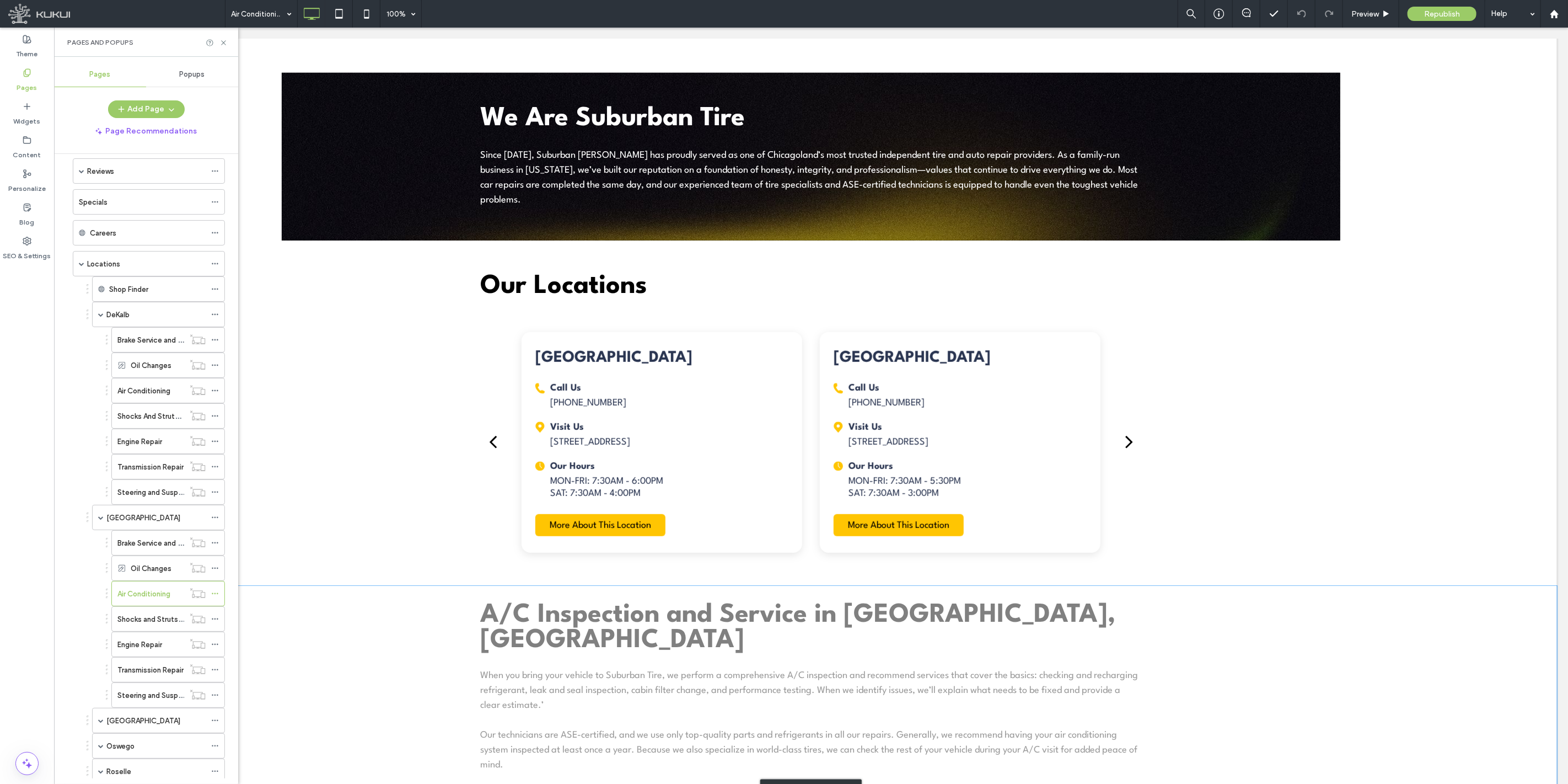
scroll to position [551, 0]
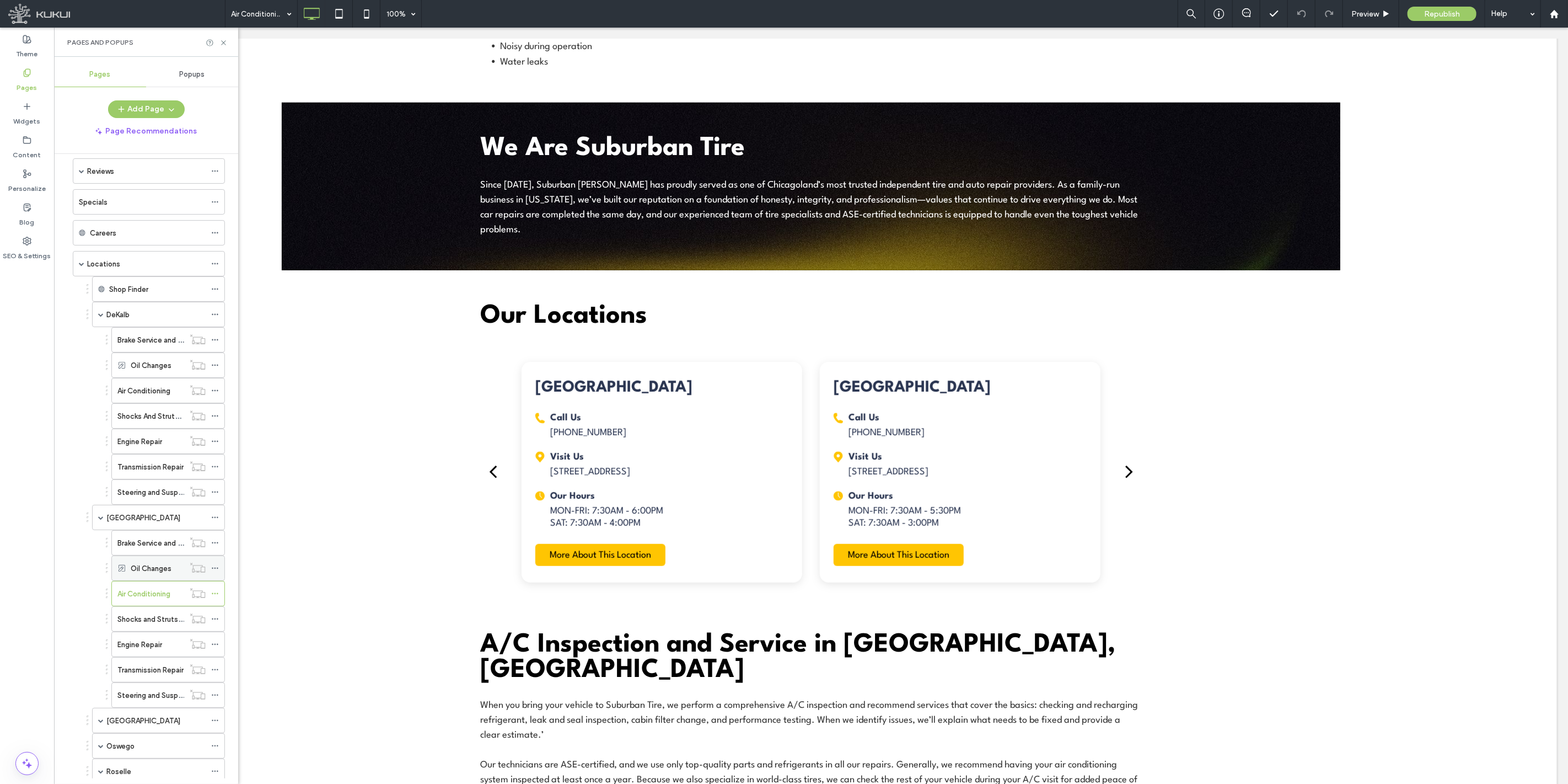
click at [155, 572] on label "Oil Changes" at bounding box center [151, 568] width 41 height 19
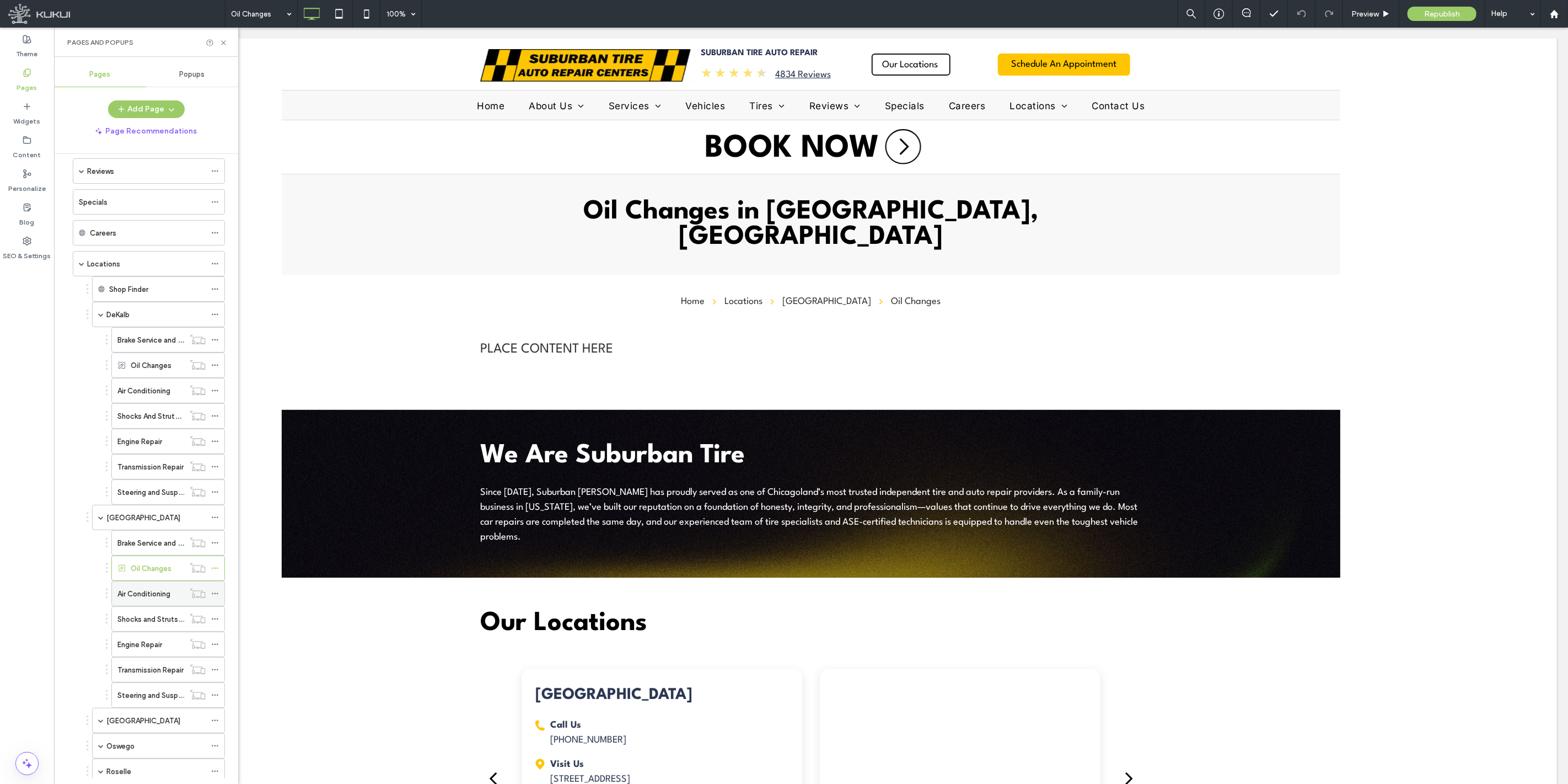
click at [141, 603] on label "Air Conditioning" at bounding box center [143, 593] width 53 height 19
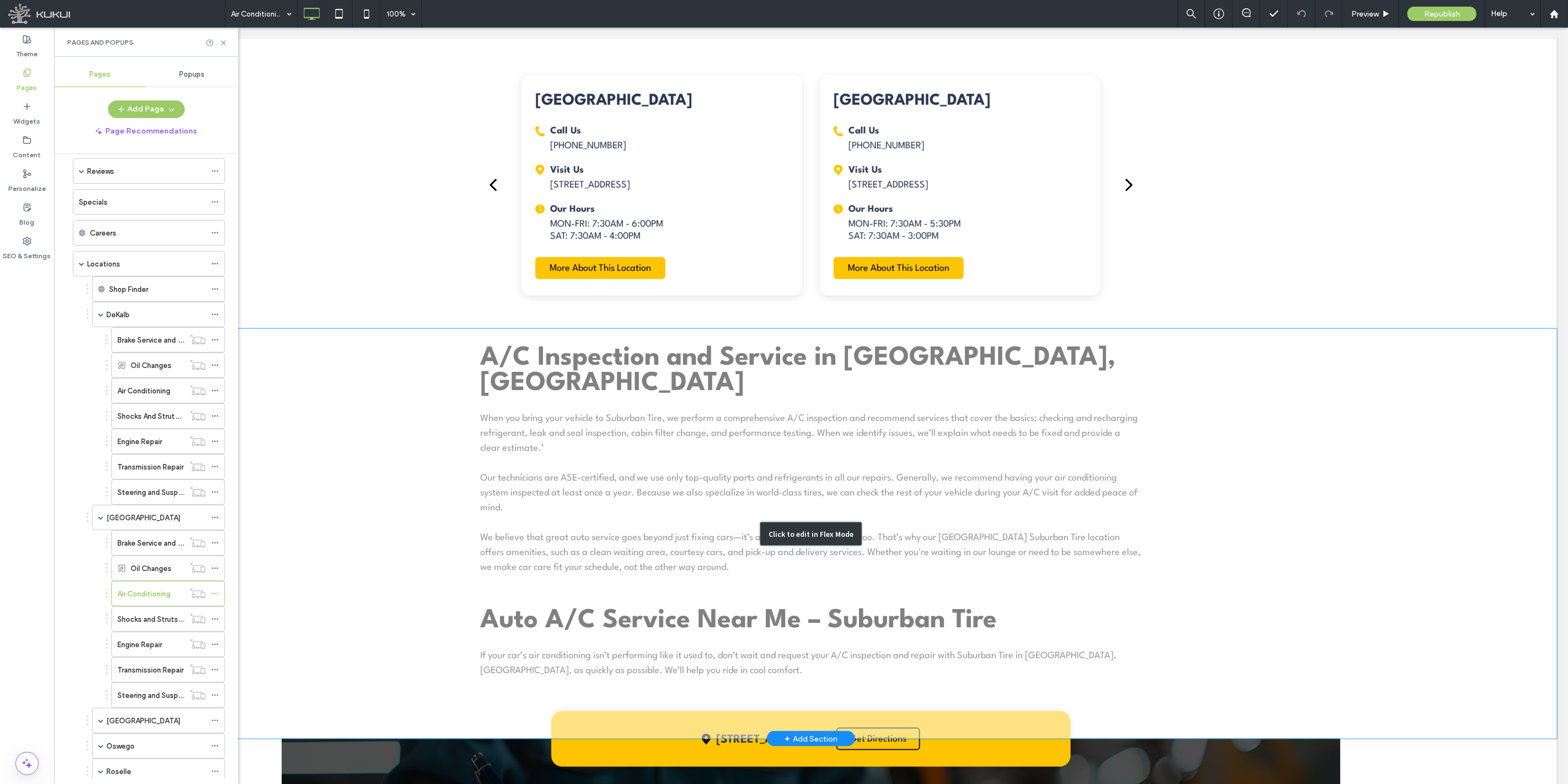
scroll to position [980, 0]
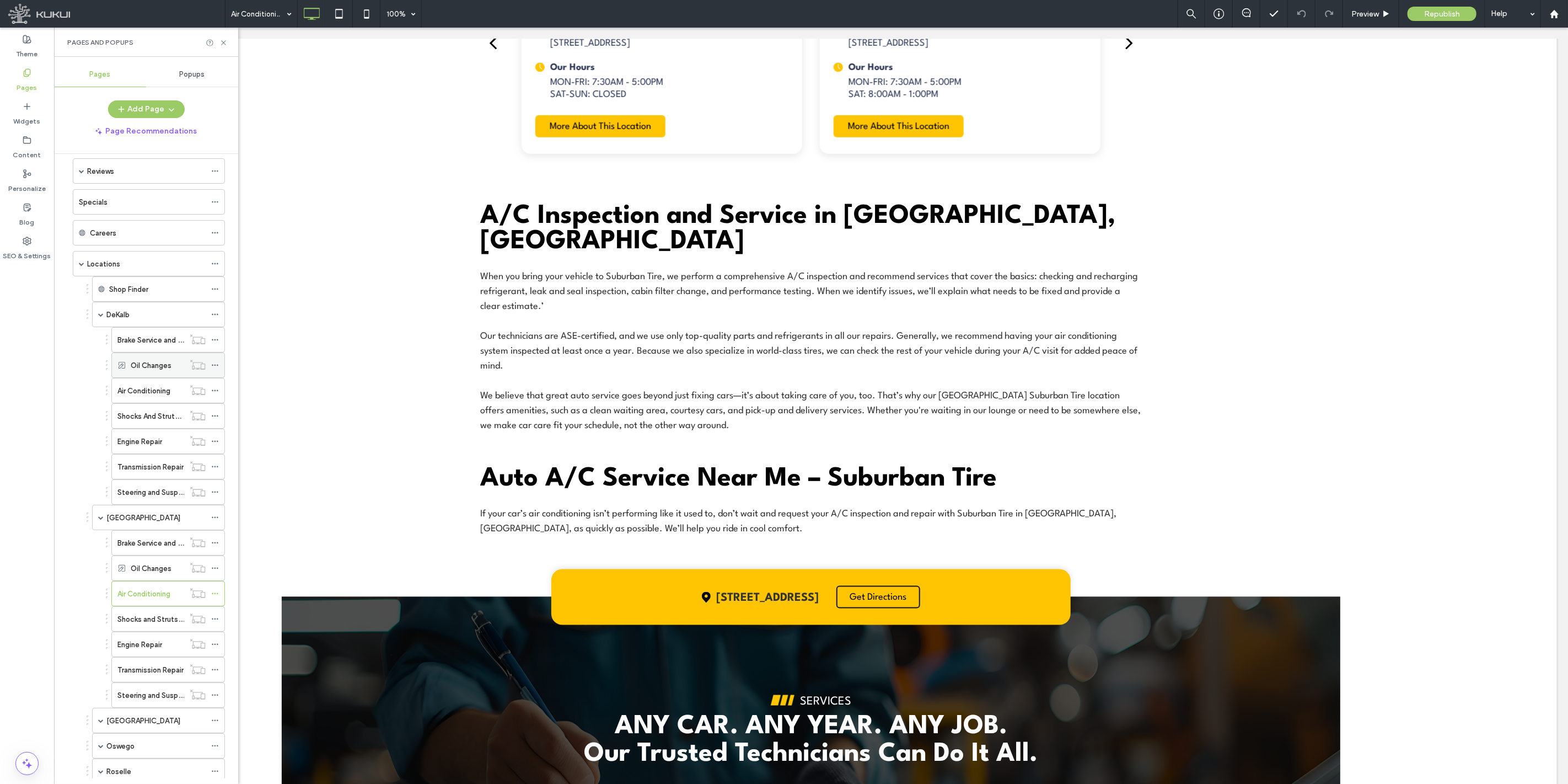
click at [155, 371] on label "Oil Changes" at bounding box center [151, 365] width 41 height 19
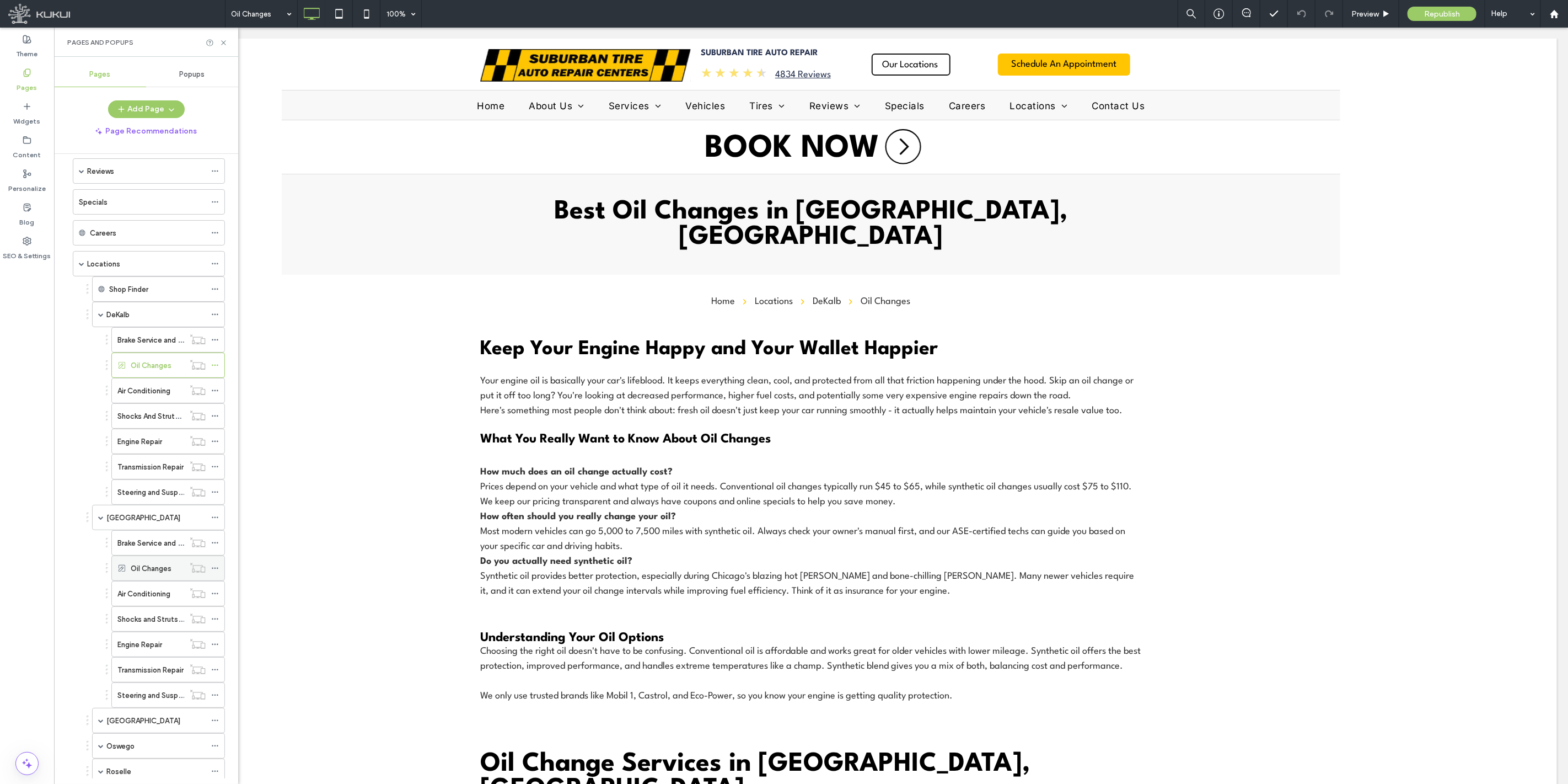
click at [158, 578] on div "Oil Changes" at bounding box center [158, 568] width 54 height 24
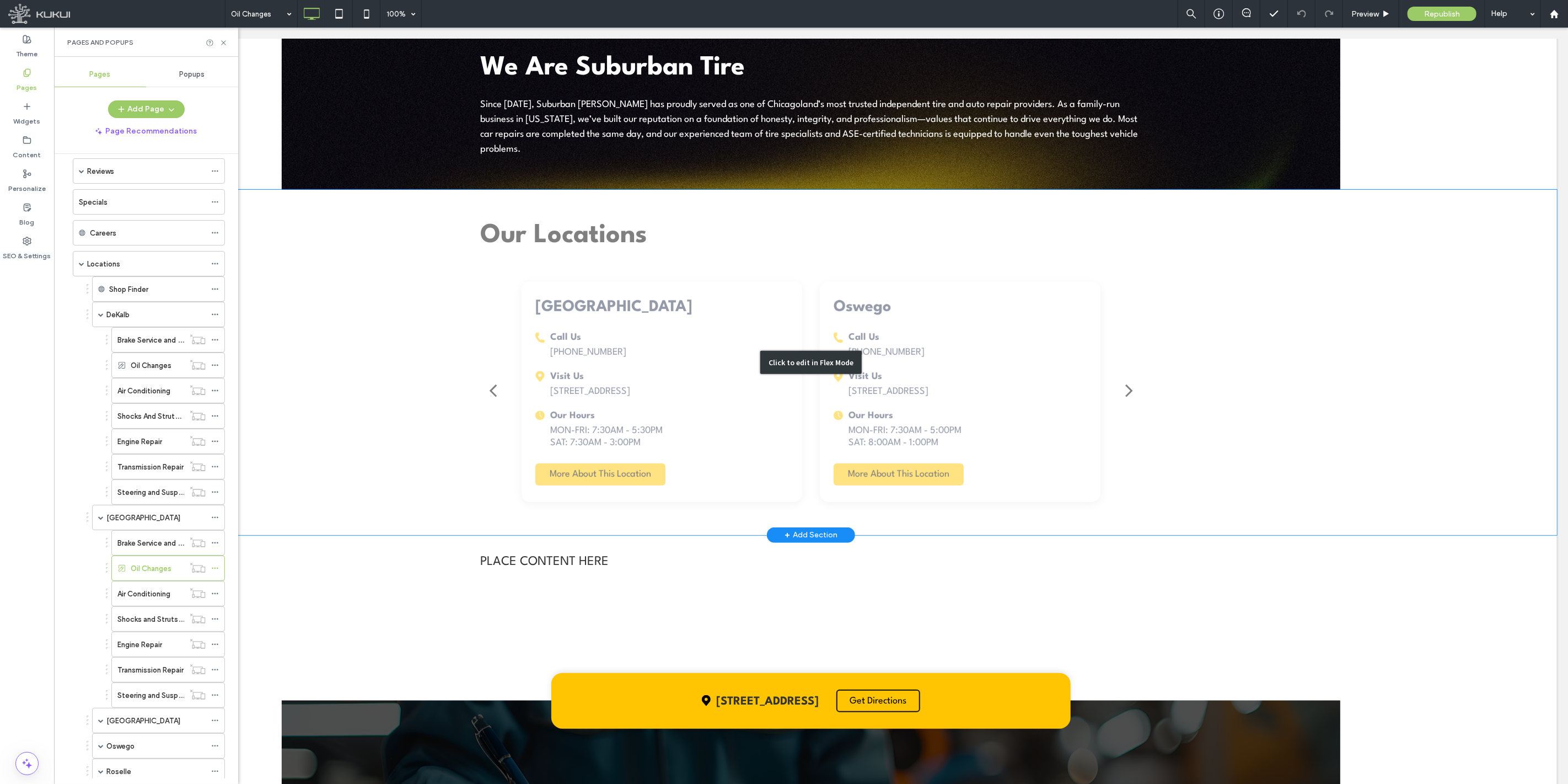
scroll to position [396, 0]
